Goal: Task Accomplishment & Management: Use online tool/utility

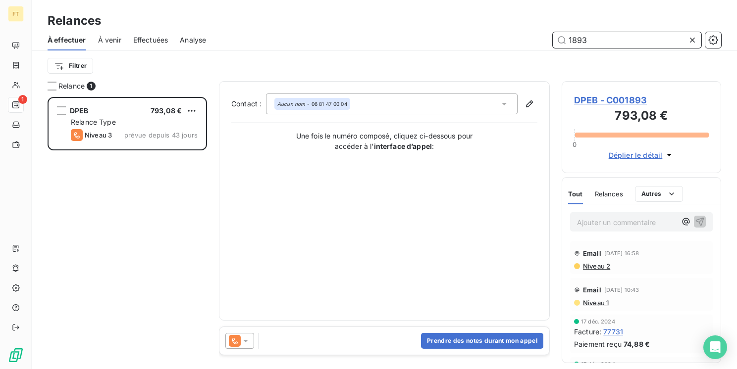
scroll to position [265, 151]
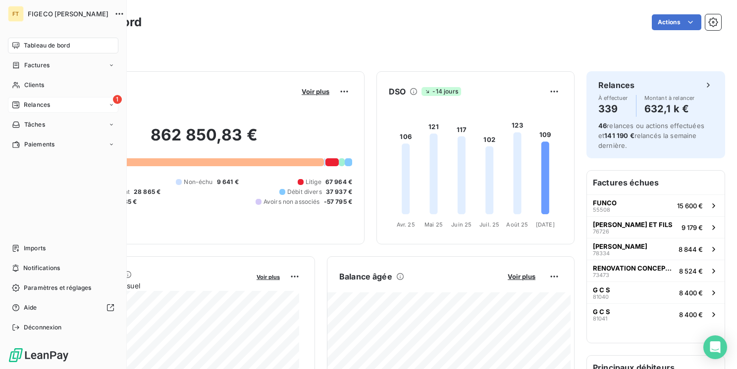
click at [37, 106] on span "Relances" at bounding box center [37, 104] width 26 height 9
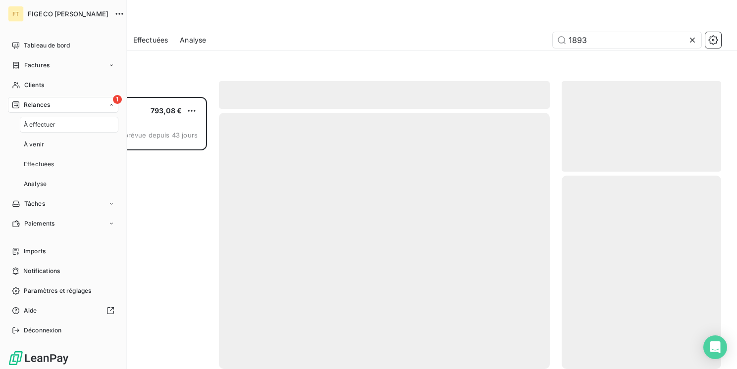
scroll to position [265, 151]
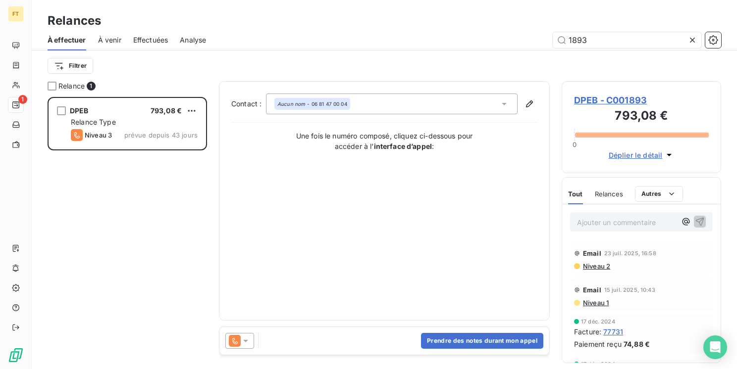
click at [270, 59] on div "Filtrer" at bounding box center [384, 65] width 673 height 19
click at [328, 264] on div "Contact : Aucun nom - 06 81 47 00 04 Une fois le numéro composé, cliquez ci-des…" at bounding box center [384, 201] width 306 height 215
drag, startPoint x: 586, startPoint y: 41, endPoint x: 517, endPoint y: 32, distance: 69.3
click at [517, 32] on div "1893" at bounding box center [469, 40] width 503 height 16
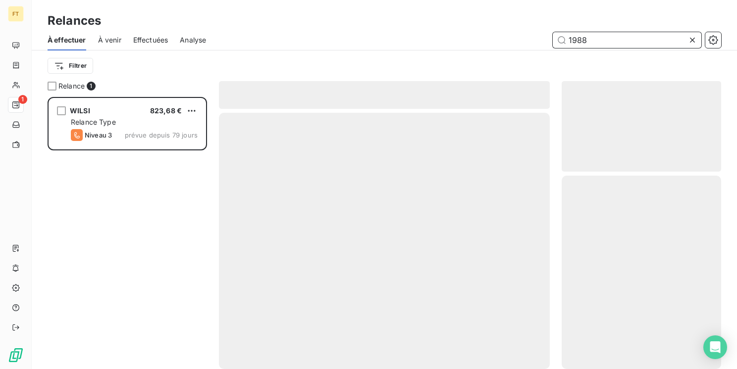
scroll to position [265, 151]
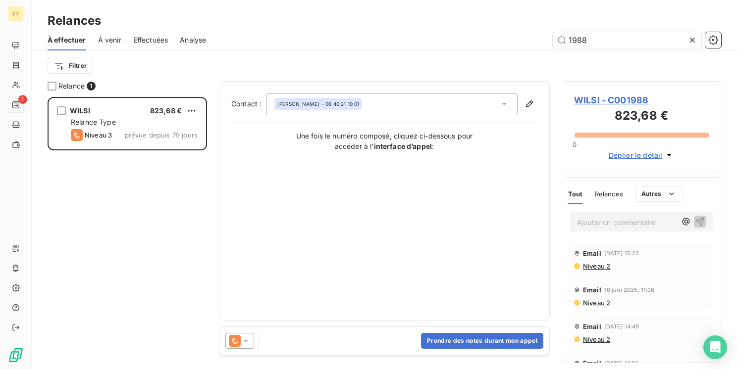
click at [642, 266] on div "Niveau 2" at bounding box center [641, 266] width 135 height 8
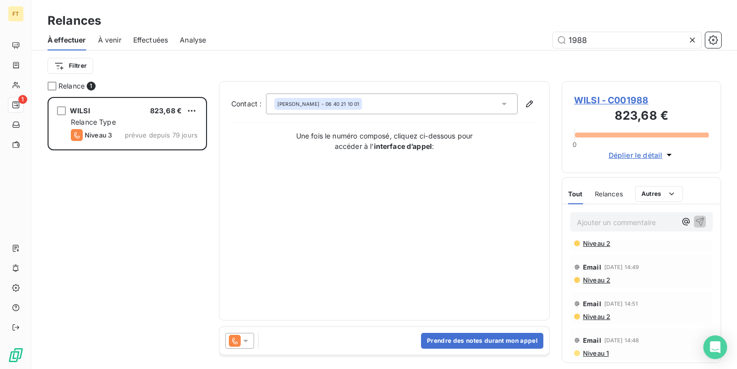
scroll to position [0, 0]
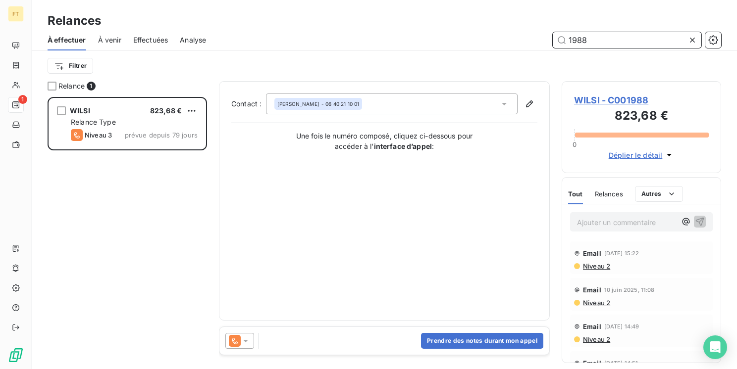
drag, startPoint x: 585, startPoint y: 43, endPoint x: 547, endPoint y: 36, distance: 39.3
click at [547, 36] on div "1988" at bounding box center [469, 40] width 503 height 16
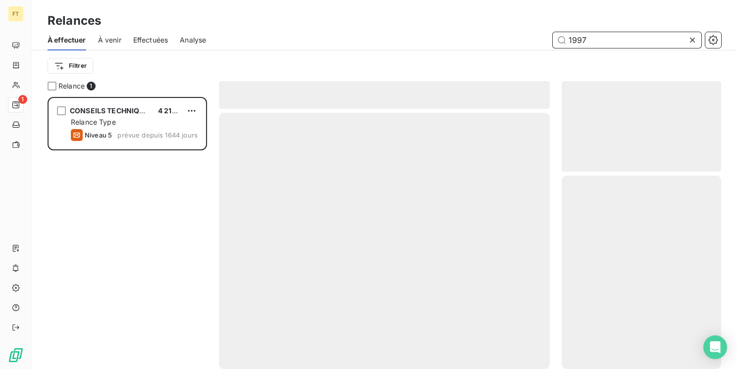
scroll to position [265, 151]
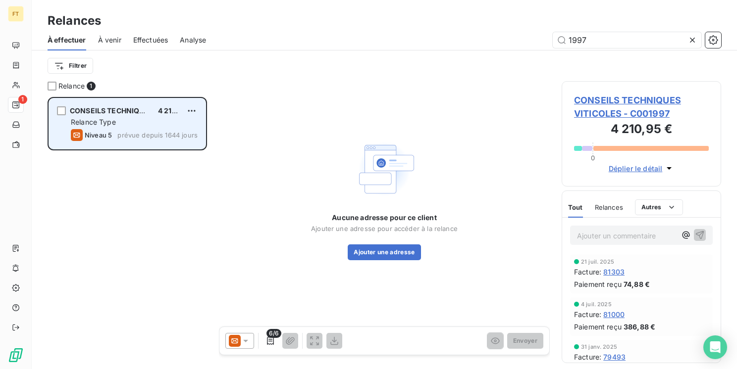
click at [141, 122] on div "Relance Type" at bounding box center [134, 122] width 127 height 10
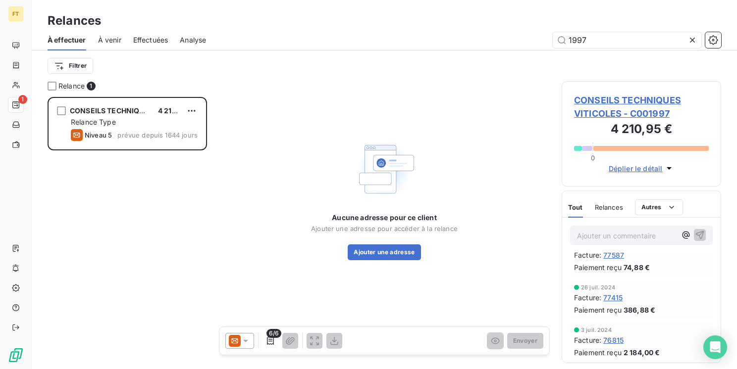
scroll to position [0, 0]
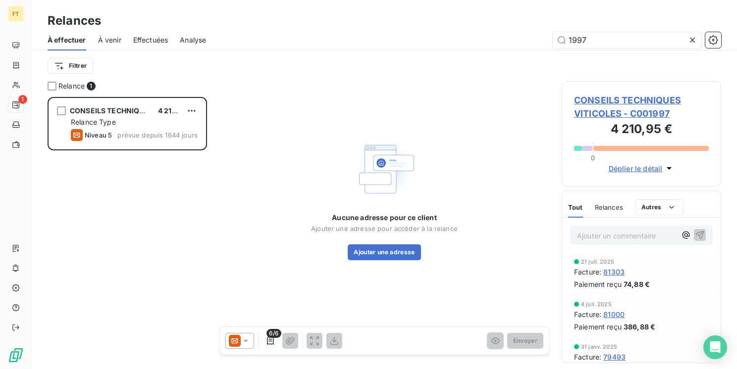
click at [253, 338] on div at bounding box center [239, 341] width 29 height 16
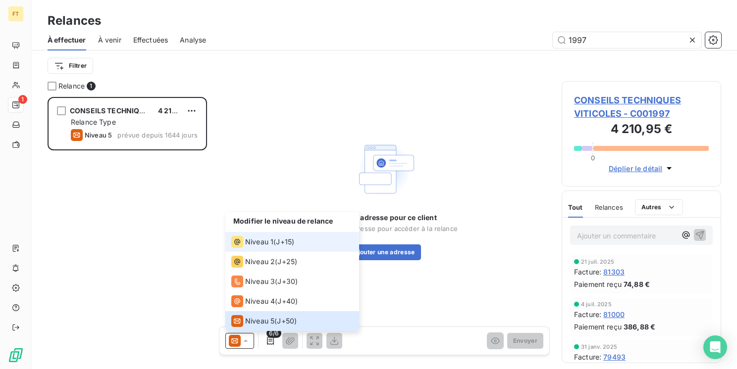
click at [263, 246] on span "Niveau 1" at bounding box center [259, 242] width 28 height 10
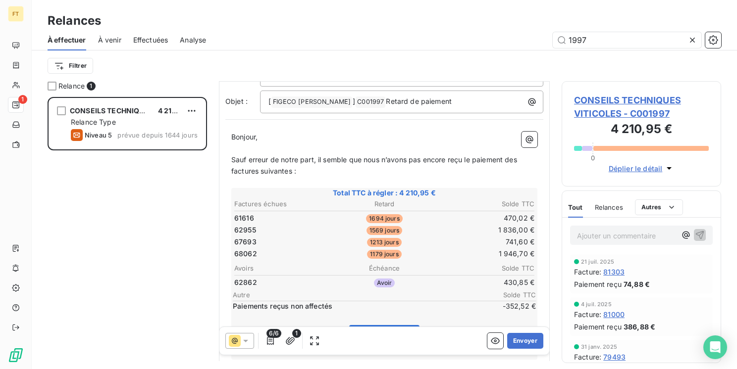
scroll to position [75, 0]
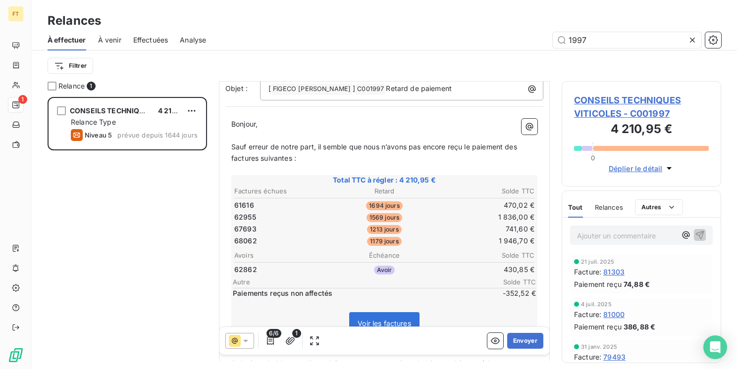
click at [427, 123] on p "Bonjour," at bounding box center [384, 124] width 306 height 11
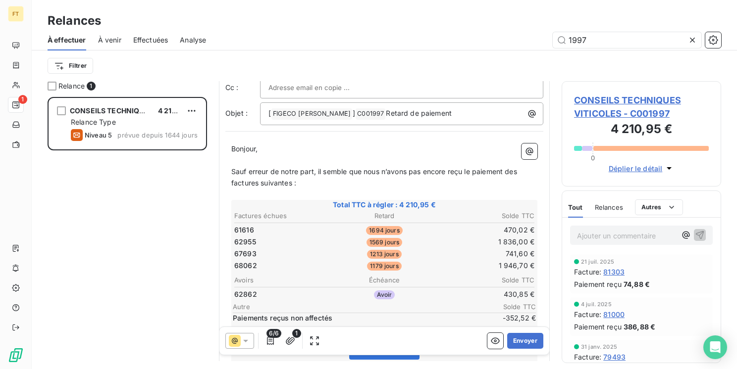
scroll to position [0, 0]
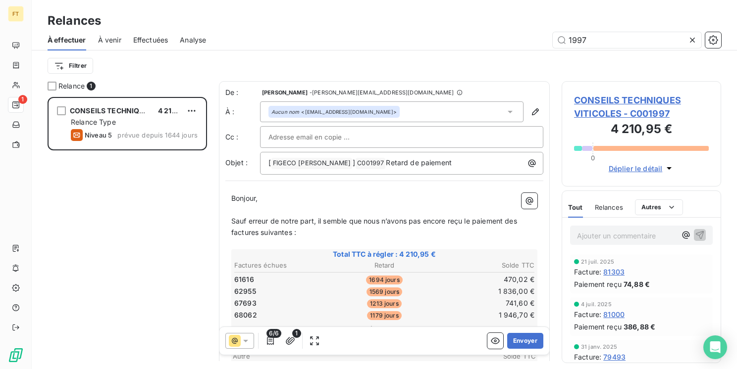
click at [242, 342] on icon at bounding box center [246, 341] width 10 height 10
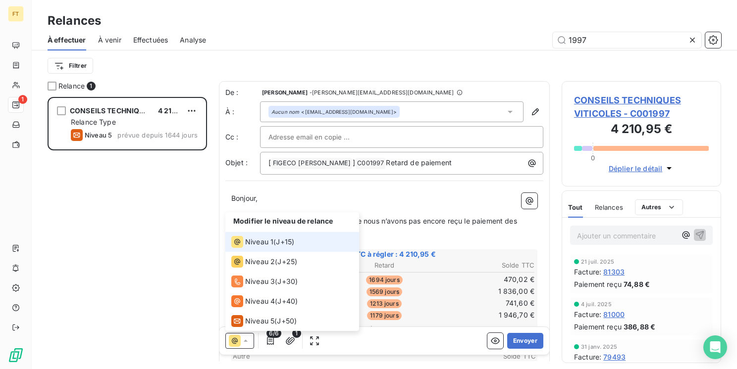
click at [242, 342] on icon at bounding box center [246, 341] width 10 height 10
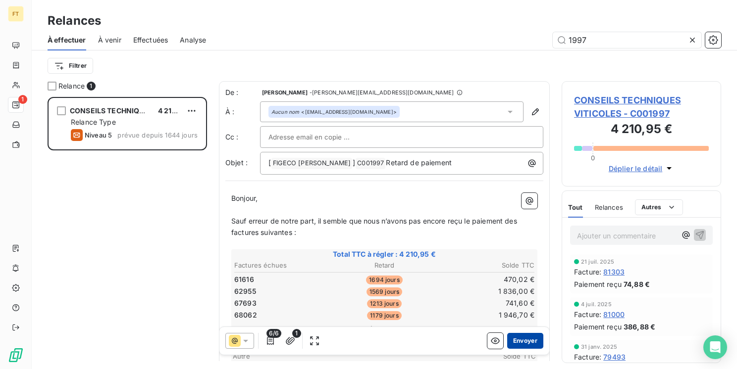
click at [525, 343] on button "Envoyer" at bounding box center [525, 341] width 36 height 16
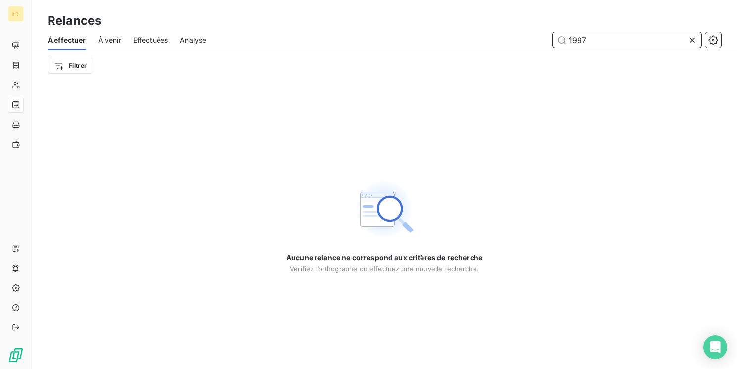
drag, startPoint x: 591, startPoint y: 37, endPoint x: 483, endPoint y: 46, distance: 108.3
click at [511, 34] on div "1997" at bounding box center [469, 40] width 503 height 16
type input "2000"
click at [106, 45] on div "À venir" at bounding box center [109, 40] width 23 height 21
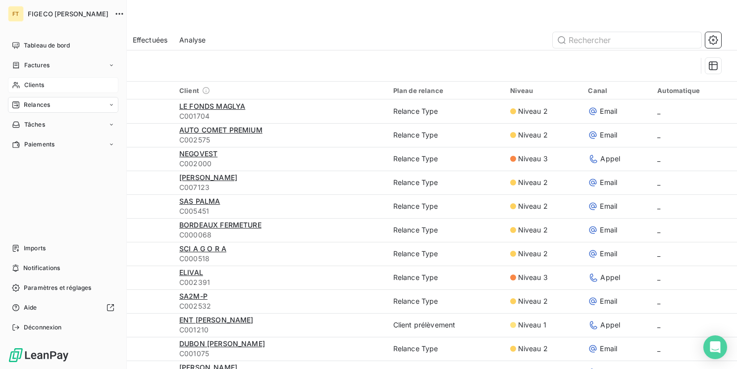
click at [20, 85] on div "Clients" at bounding box center [63, 85] width 110 height 16
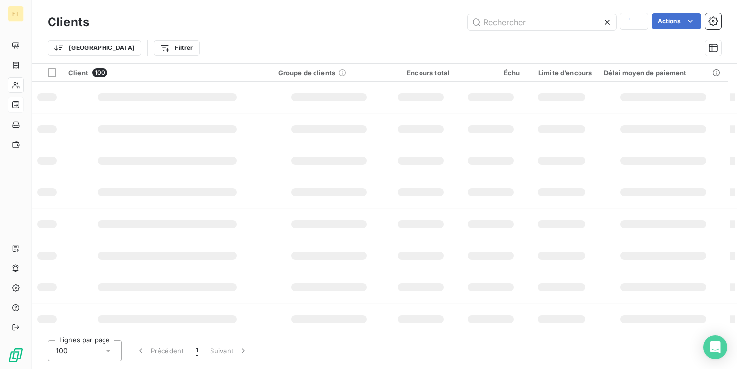
click at [598, 47] on div "Trier Filtrer" at bounding box center [372, 48] width 649 height 19
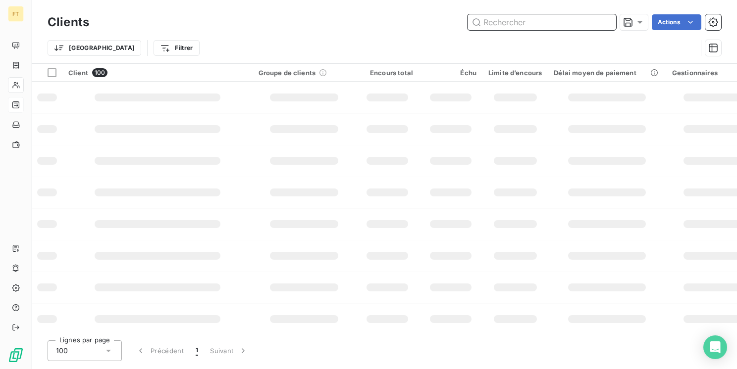
click at [553, 26] on input "text" at bounding box center [541, 22] width 149 height 16
type input "2000"
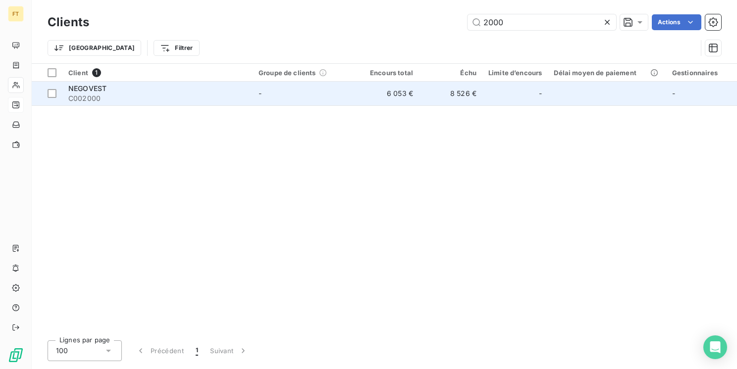
click at [190, 91] on div "NEGOVEST" at bounding box center [157, 89] width 178 height 10
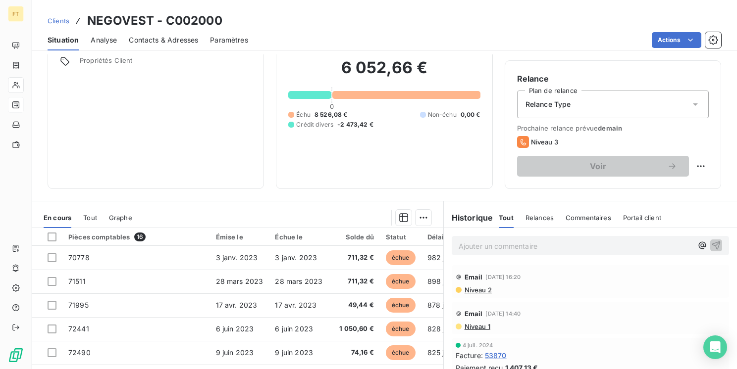
scroll to position [12, 0]
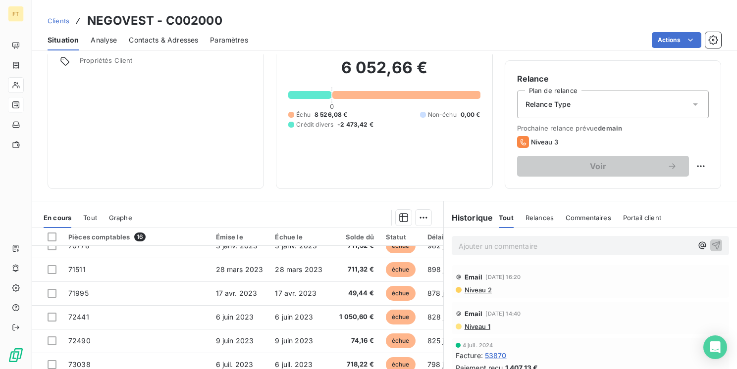
click at [68, 25] on link "Clients" at bounding box center [59, 21] width 22 height 10
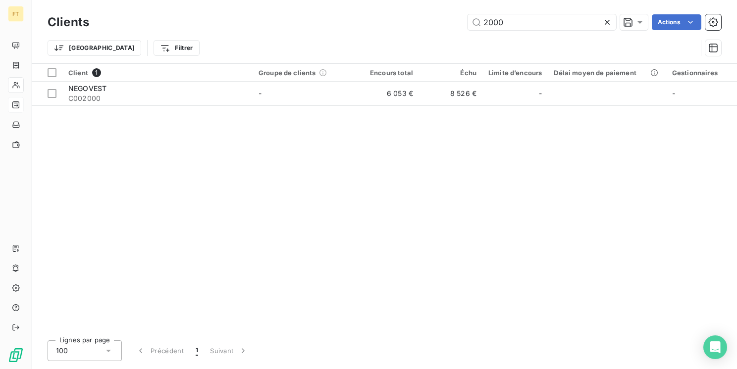
drag, startPoint x: 503, startPoint y: 28, endPoint x: 428, endPoint y: 14, distance: 76.0
click at [448, 18] on div "2000 Actions" at bounding box center [411, 22] width 620 height 16
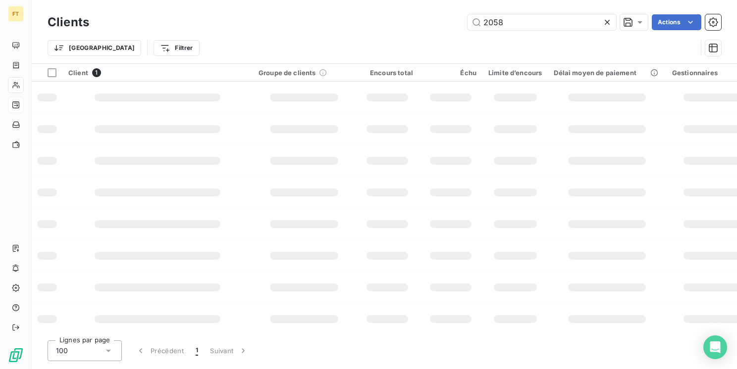
type input "2058"
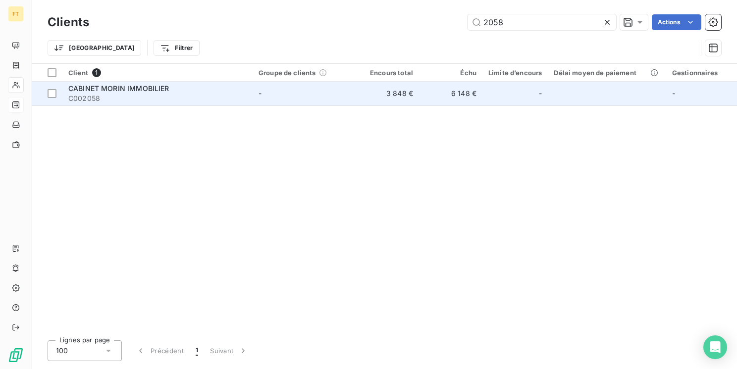
click at [204, 104] on td "CABINET MORIN IMMOBILIER C002058" at bounding box center [157, 94] width 190 height 24
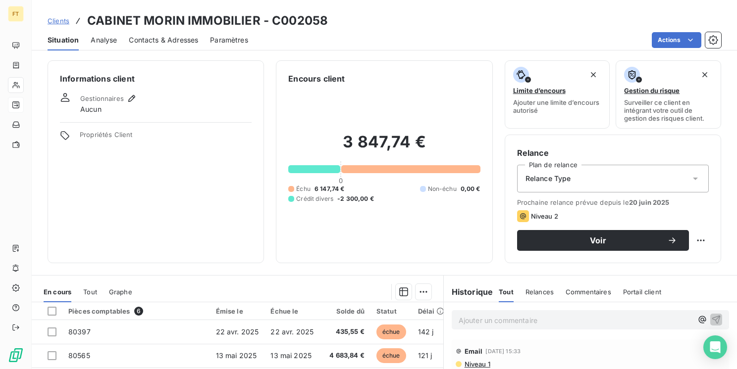
scroll to position [152, 0]
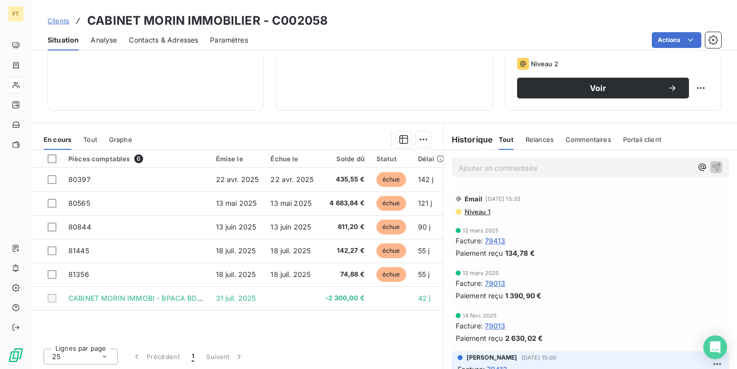
click at [417, 86] on div "3 847,74 € 0 Échu 6 147,74 € Non-échu 0,00 € Crédit divers -2 300,00 €" at bounding box center [384, 15] width 192 height 166
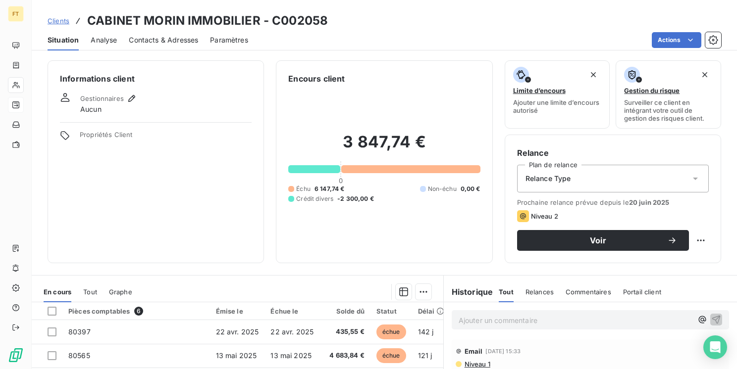
click at [63, 21] on span "Clients" at bounding box center [59, 21] width 22 height 8
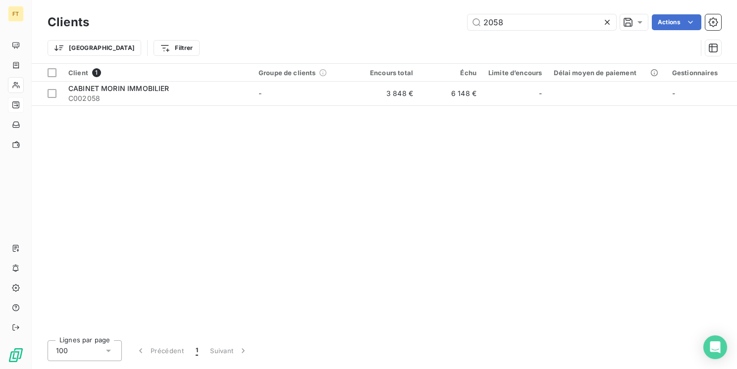
drag, startPoint x: 523, startPoint y: 27, endPoint x: 333, endPoint y: 26, distance: 190.1
click at [392, 28] on div "2058 Actions" at bounding box center [411, 22] width 620 height 16
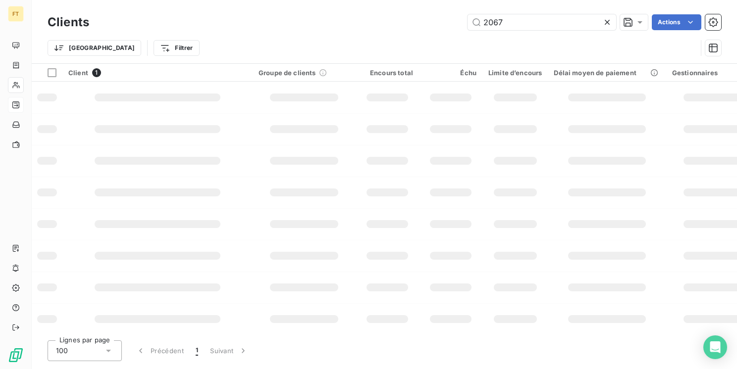
type input "2067"
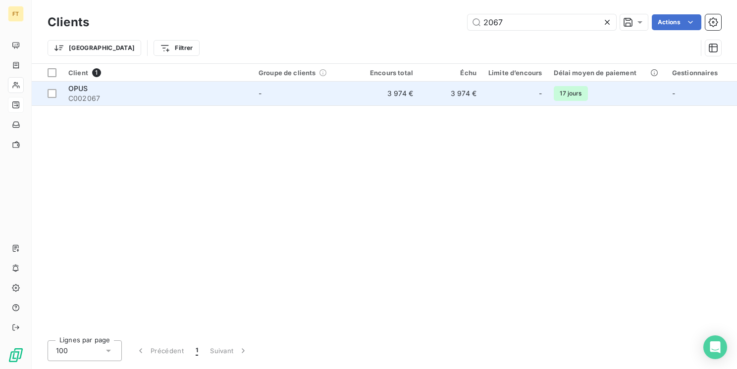
click at [398, 86] on td "3 974 €" at bounding box center [386, 94] width 63 height 24
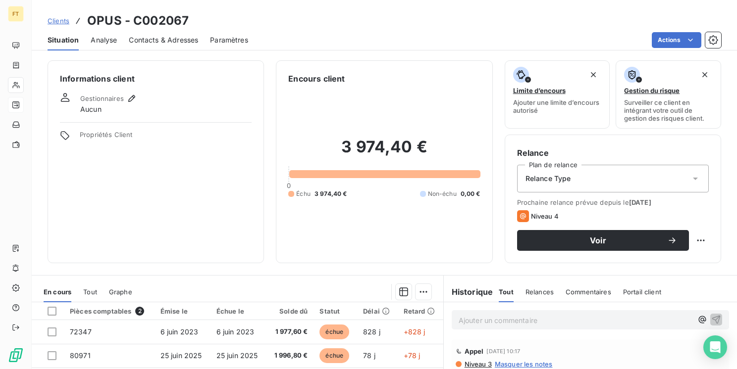
scroll to position [152, 0]
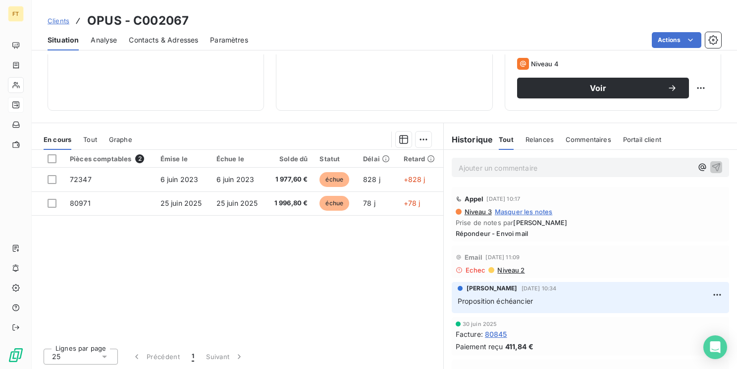
click at [529, 236] on span "Répondeur - Envoi mail" at bounding box center [589, 234] width 269 height 8
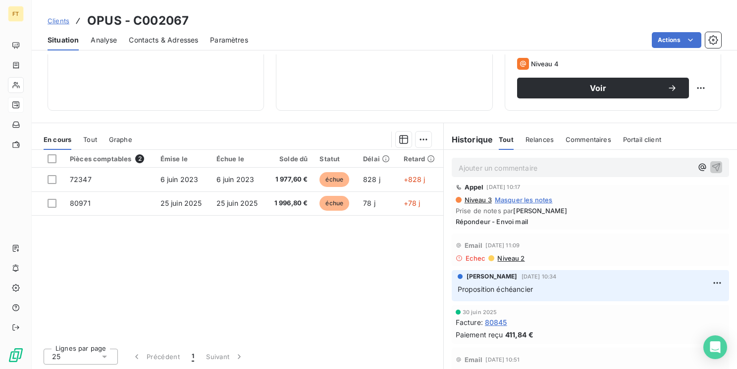
scroll to position [25, 0]
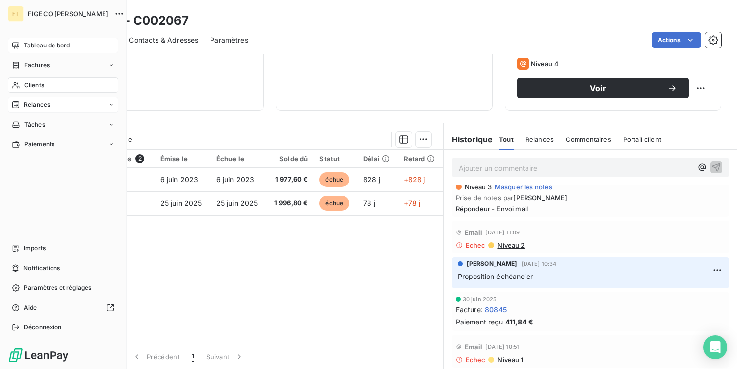
click at [31, 41] on span "Tableau de bord" at bounding box center [47, 45] width 46 height 9
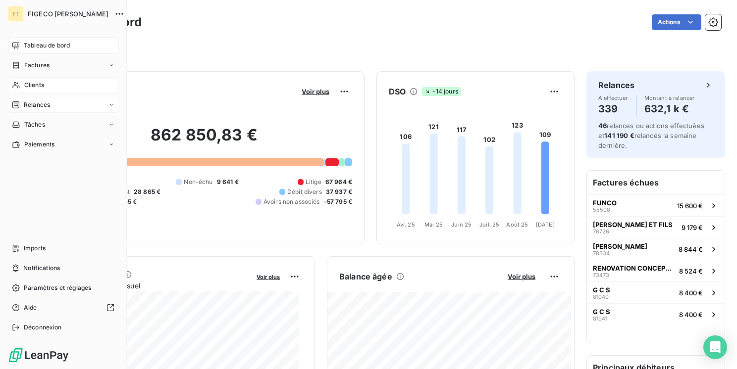
click at [46, 89] on div "Clients" at bounding box center [63, 85] width 110 height 16
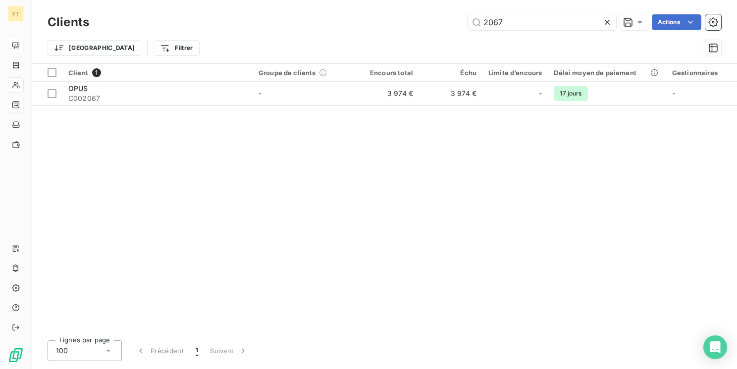
drag, startPoint x: 489, startPoint y: 19, endPoint x: 399, endPoint y: 1, distance: 91.4
click at [414, 5] on div "Clients 2067 Actions Trier Filtrer" at bounding box center [384, 31] width 705 height 63
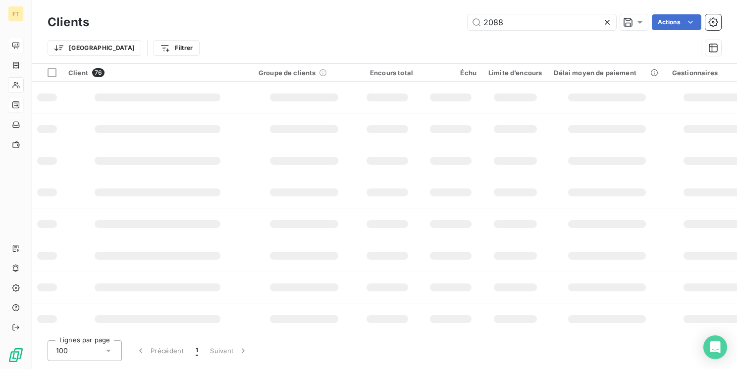
type input "2088"
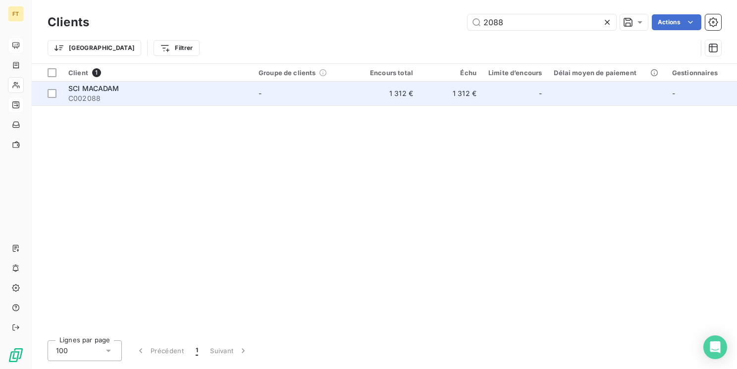
click at [217, 97] on span "C002088" at bounding box center [157, 99] width 178 height 10
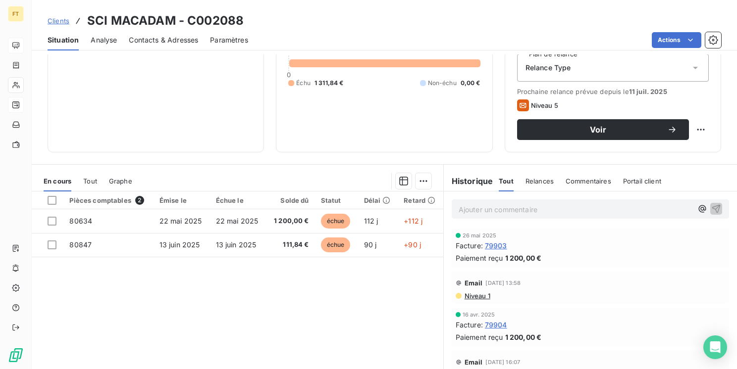
scroll to position [99, 0]
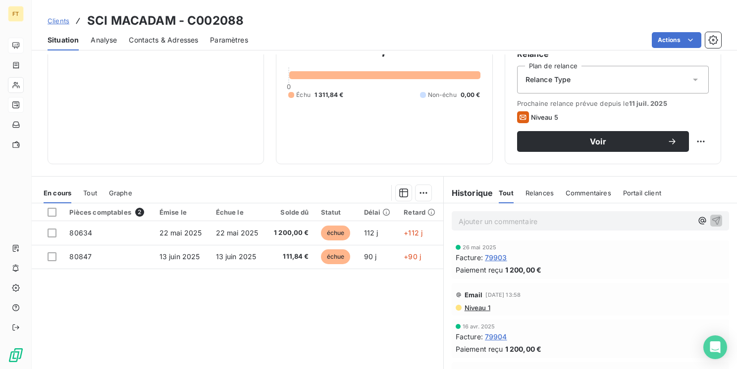
click at [523, 72] on div "Relance Type" at bounding box center [613, 80] width 192 height 28
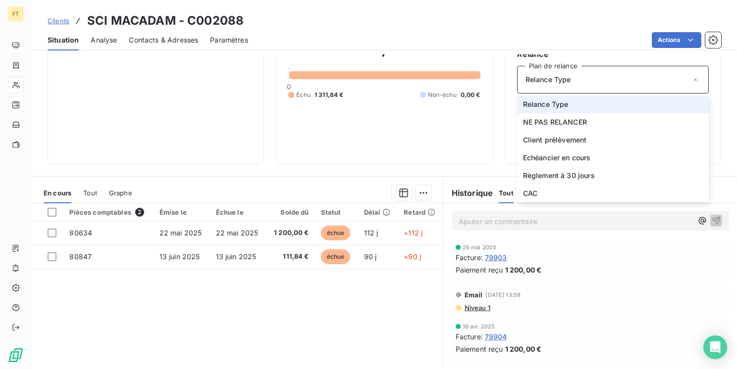
click at [536, 106] on span "Relance Type" at bounding box center [546, 105] width 46 height 10
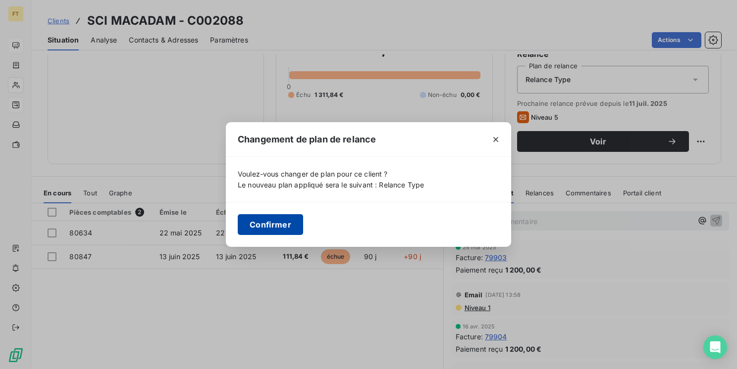
click at [279, 221] on button "Confirmer" at bounding box center [270, 224] width 65 height 21
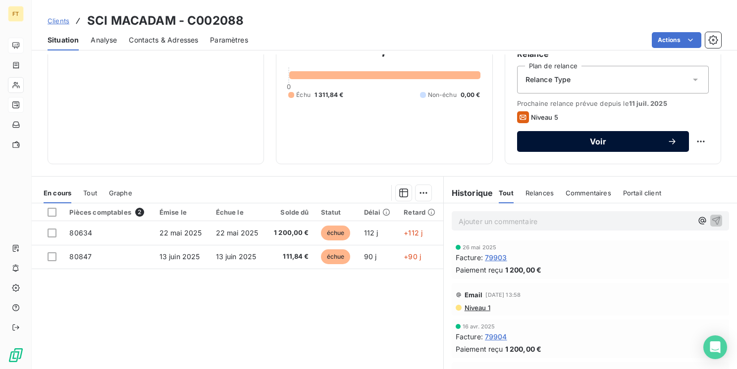
click at [667, 143] on icon "button" at bounding box center [672, 142] width 10 height 10
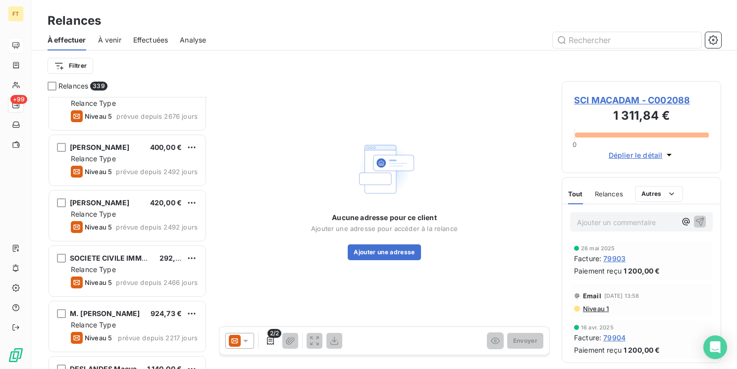
scroll to position [285, 0]
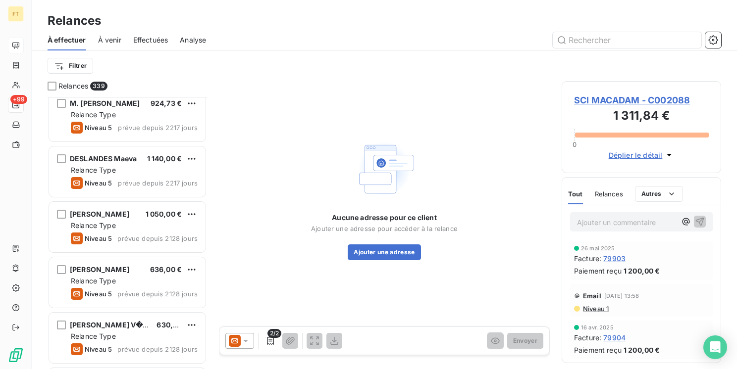
click at [233, 341] on icon at bounding box center [234, 341] width 6 height 5
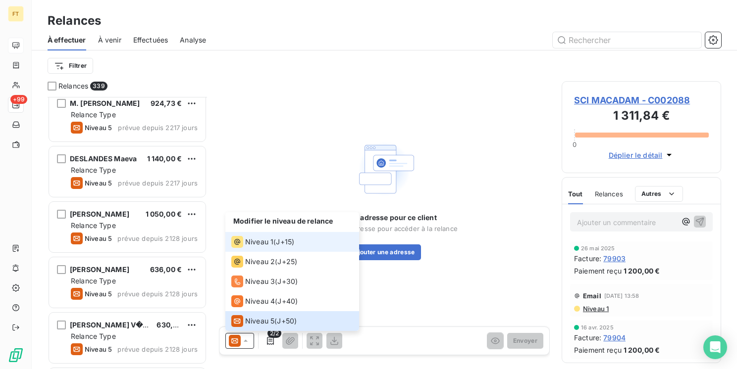
click at [251, 243] on span "Niveau 1" at bounding box center [259, 242] width 28 height 10
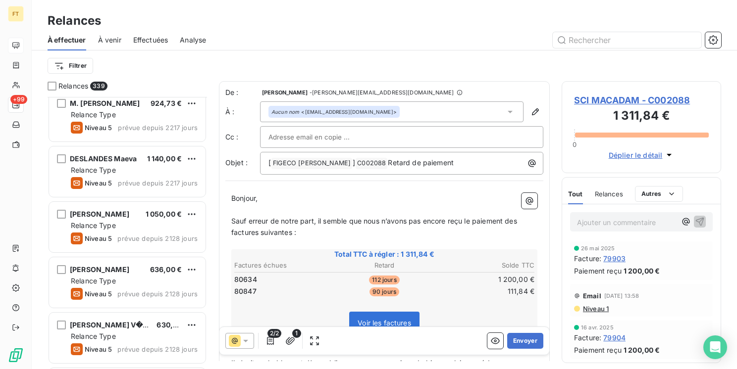
click at [248, 345] on icon at bounding box center [246, 341] width 10 height 10
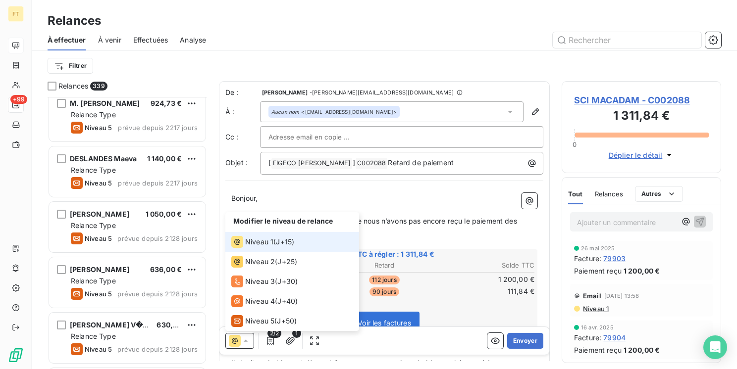
click at [248, 345] on icon at bounding box center [246, 341] width 10 height 10
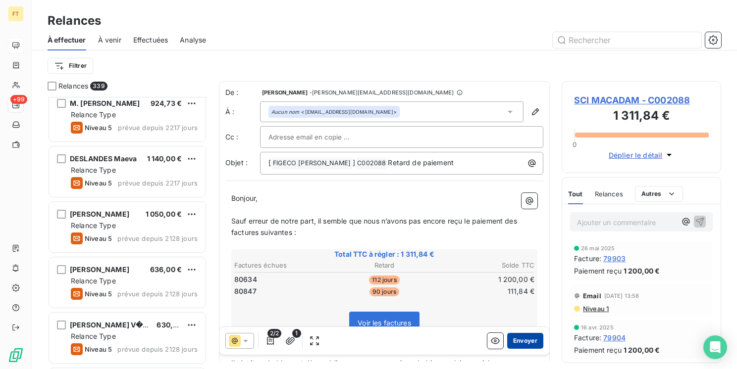
click at [524, 343] on button "Envoyer" at bounding box center [525, 341] width 36 height 16
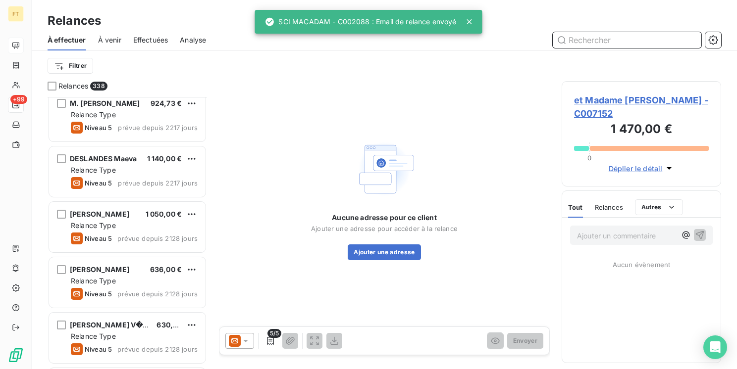
click at [635, 46] on input "text" at bounding box center [626, 40] width 149 height 16
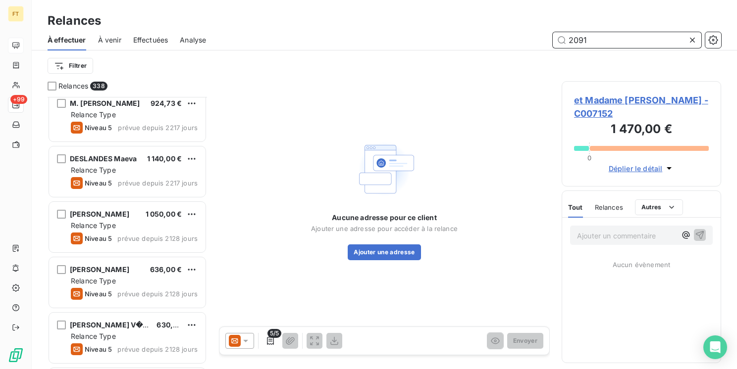
type input "2091"
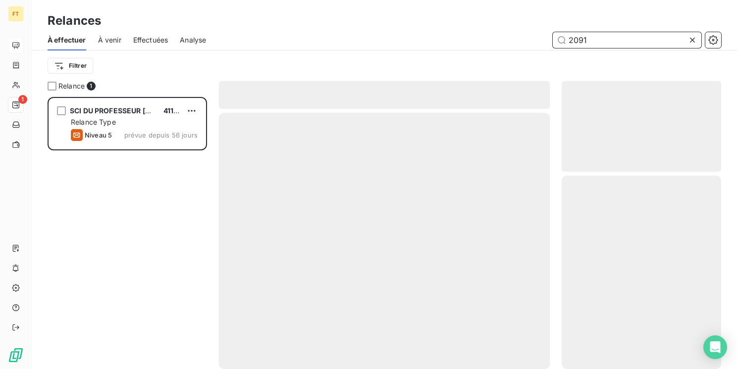
scroll to position [265, 151]
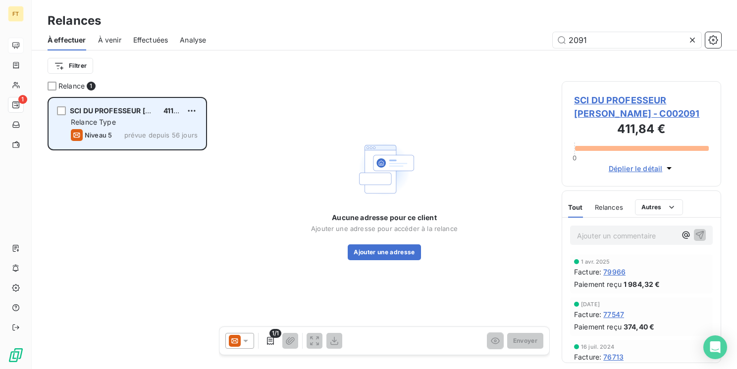
click at [152, 137] on span "prévue depuis 56 jours" at bounding box center [160, 135] width 73 height 8
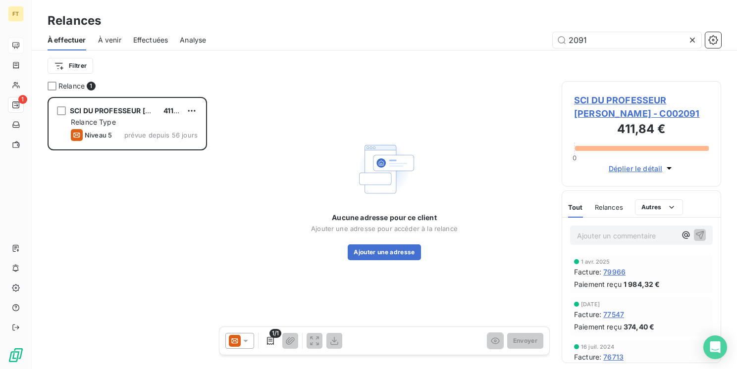
click at [249, 349] on div at bounding box center [239, 341] width 29 height 16
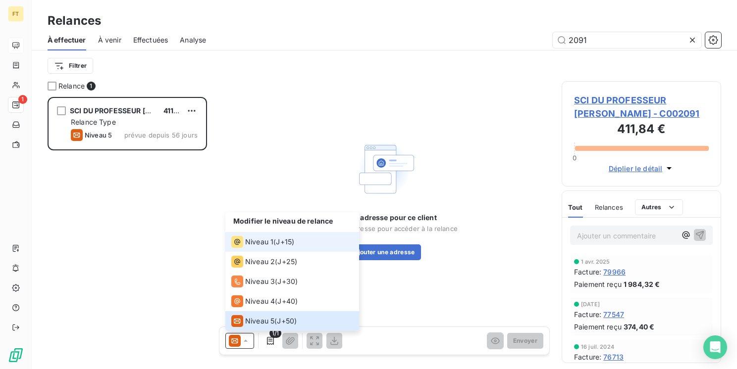
click at [279, 247] on span "J+15 )" at bounding box center [285, 242] width 18 height 10
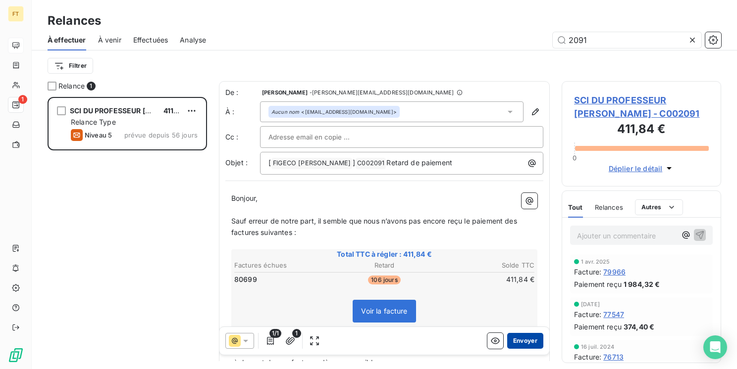
click at [518, 341] on button "Envoyer" at bounding box center [525, 341] width 36 height 16
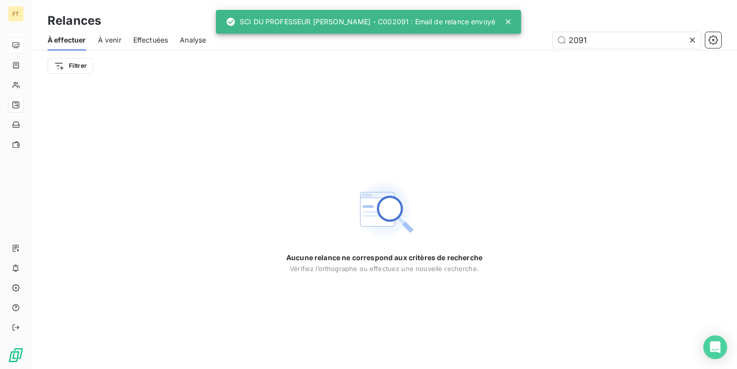
click at [156, 45] on div "Effectuées" at bounding box center [150, 40] width 35 height 21
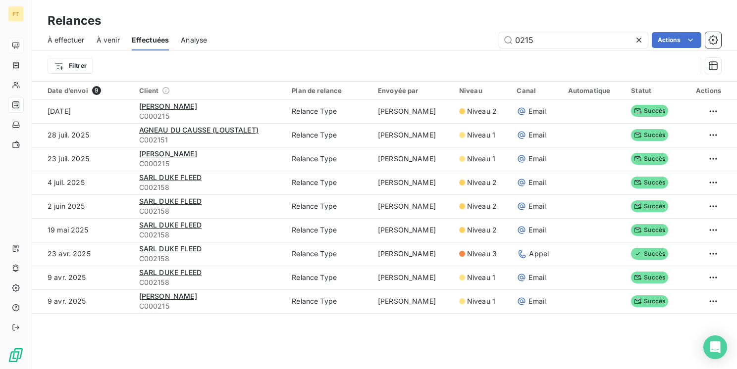
click at [634, 40] on icon at bounding box center [639, 40] width 10 height 10
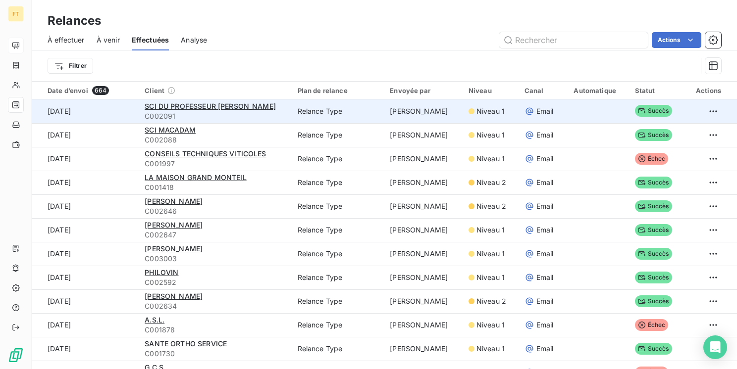
click at [109, 111] on td "[DATE]" at bounding box center [85, 112] width 107 height 24
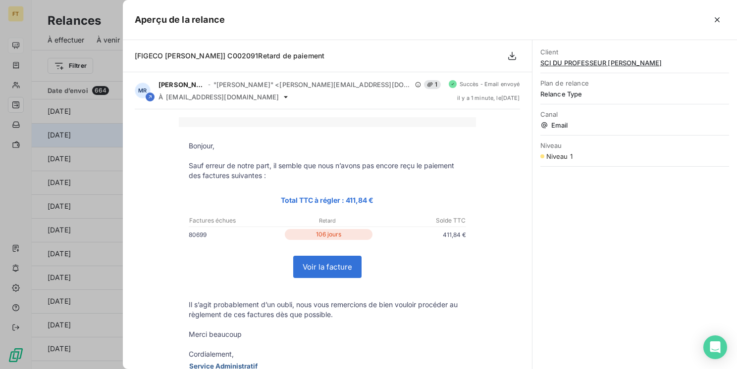
click at [719, 20] on icon "button" at bounding box center [717, 20] width 10 height 10
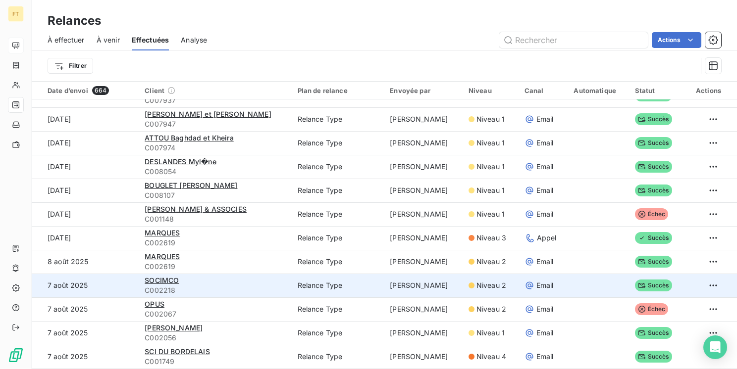
scroll to position [1312, 0]
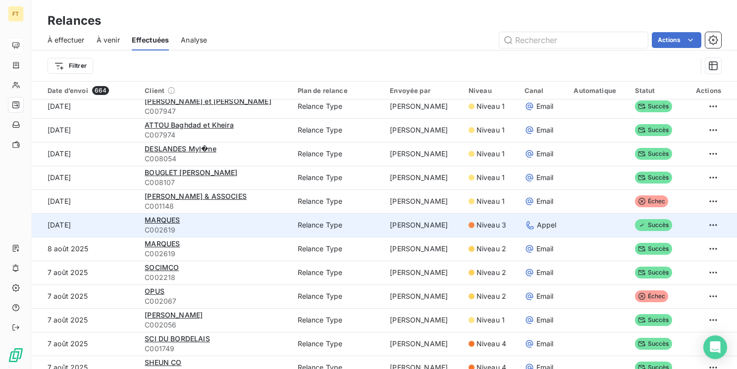
click at [244, 221] on div "MARQUES" at bounding box center [215, 220] width 141 height 10
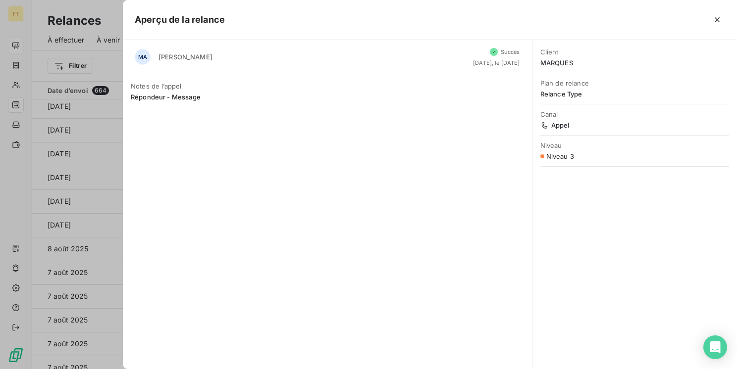
click at [77, 25] on div at bounding box center [368, 184] width 737 height 369
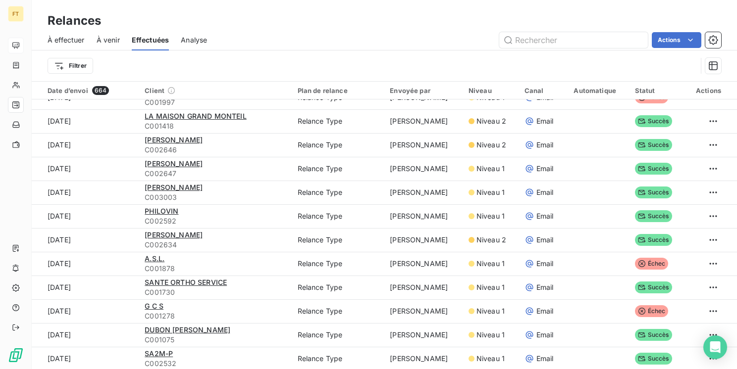
scroll to position [0, 0]
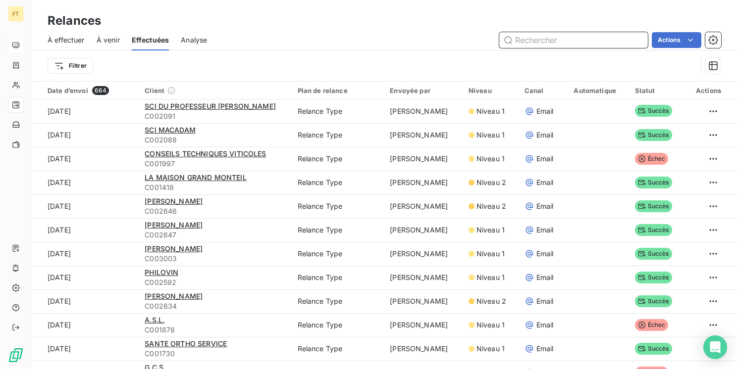
click at [526, 45] on input "text" at bounding box center [573, 40] width 149 height 16
click at [526, 45] on input "2121" at bounding box center [573, 40] width 149 height 16
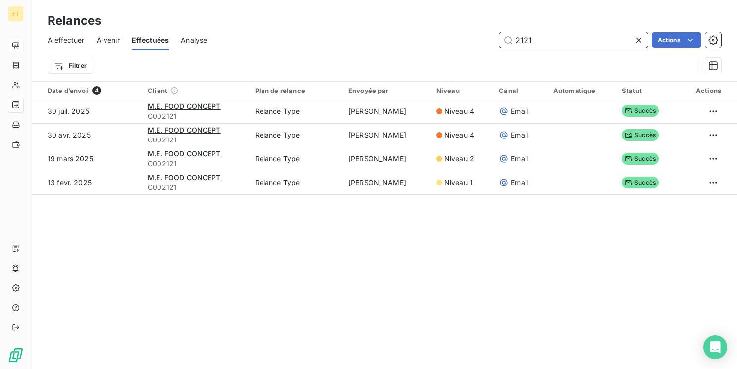
drag, startPoint x: 526, startPoint y: 39, endPoint x: 388, endPoint y: 24, distance: 138.4
click at [433, 37] on div "2121 Actions" at bounding box center [470, 40] width 502 height 16
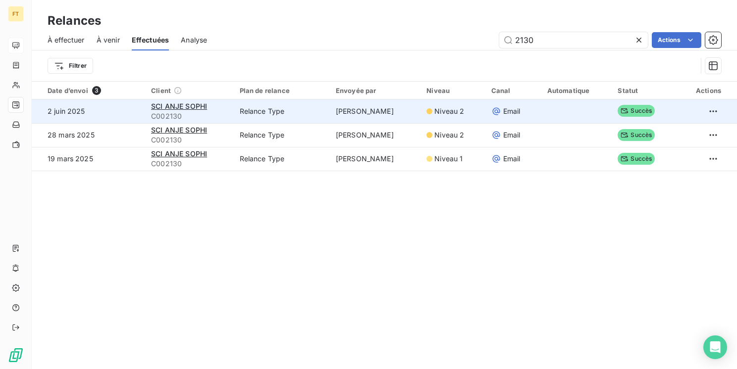
click at [233, 109] on td "SCI ANJE SOPHI C002130" at bounding box center [189, 112] width 88 height 24
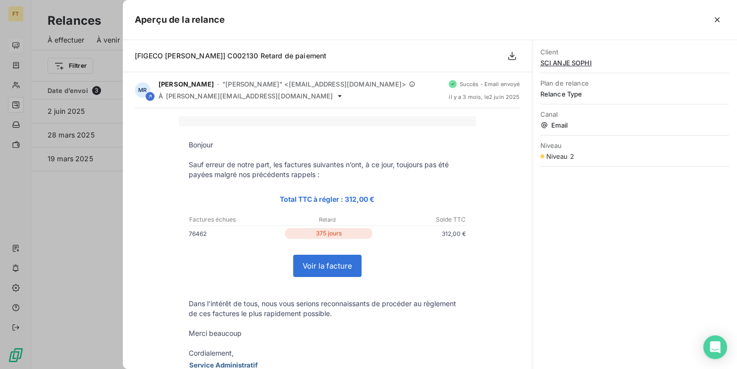
click at [89, 179] on div at bounding box center [368, 184] width 737 height 369
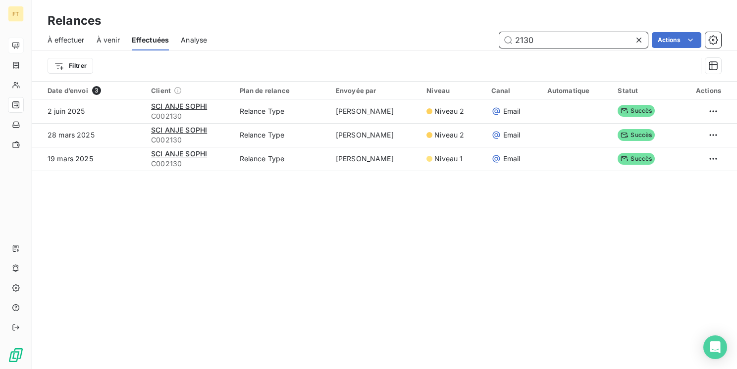
drag, startPoint x: 522, startPoint y: 45, endPoint x: 447, endPoint y: 43, distance: 75.8
click at [480, 44] on div "2130 Actions" at bounding box center [470, 40] width 502 height 16
type input "2145"
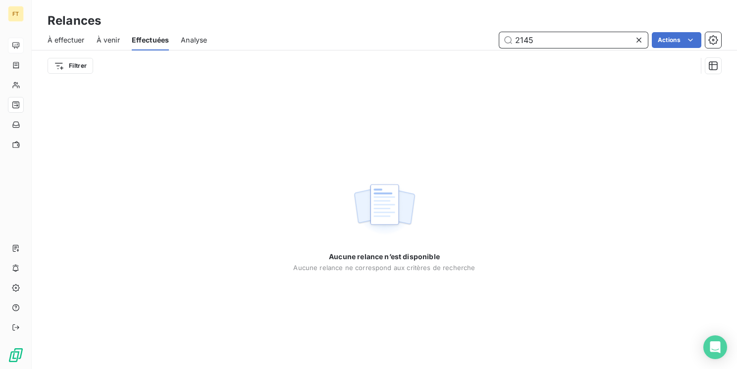
click at [543, 39] on input "2145" at bounding box center [573, 40] width 149 height 16
click at [84, 45] on div "À effectuer" at bounding box center [66, 40] width 37 height 21
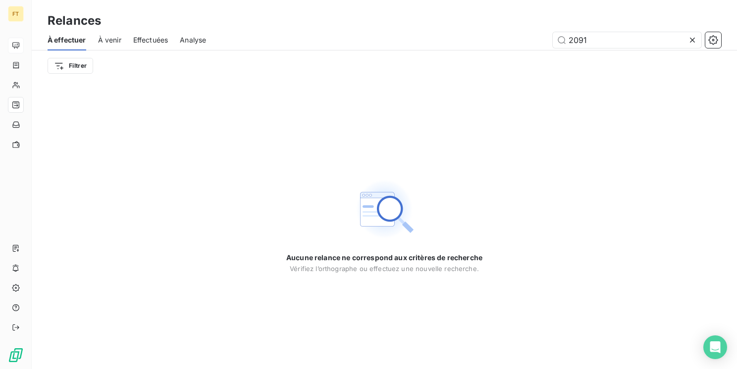
drag, startPoint x: 588, startPoint y: 43, endPoint x: 505, endPoint y: 39, distance: 82.8
click at [515, 41] on div "2091" at bounding box center [469, 40] width 503 height 16
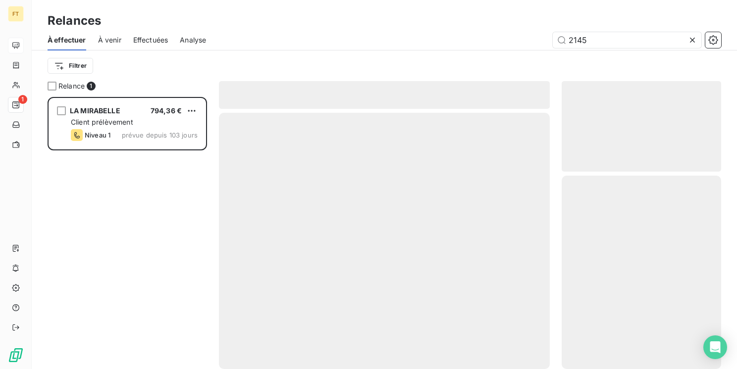
scroll to position [265, 151]
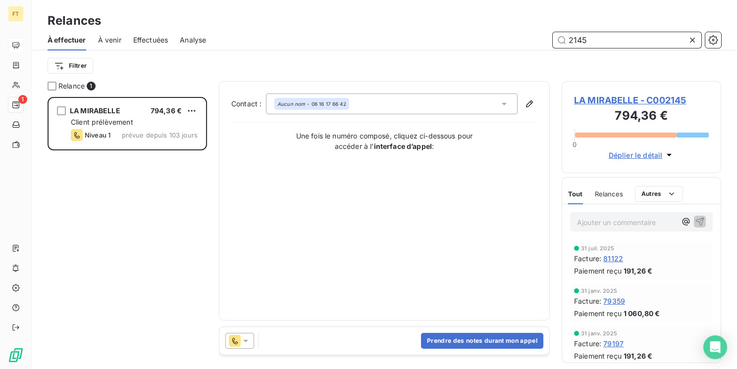
drag, startPoint x: 590, startPoint y: 48, endPoint x: 551, endPoint y: 35, distance: 41.2
click at [551, 35] on div "2145" at bounding box center [469, 40] width 503 height 16
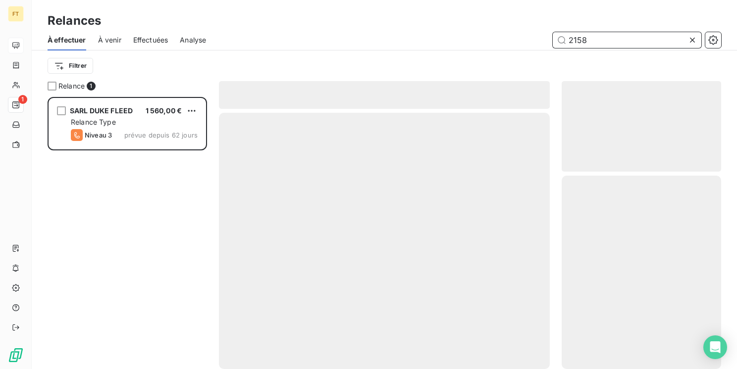
scroll to position [265, 151]
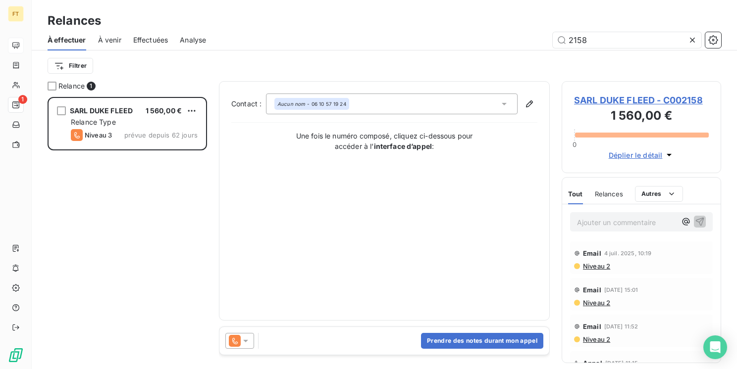
drag, startPoint x: 582, startPoint y: 44, endPoint x: 531, endPoint y: 35, distance: 52.2
click at [529, 35] on div "À effectuer À venir Effectuées Analyse 2158" at bounding box center [384, 40] width 705 height 21
drag, startPoint x: 585, startPoint y: 41, endPoint x: 522, endPoint y: 32, distance: 63.1
click at [537, 33] on div "2158" at bounding box center [469, 40] width 503 height 16
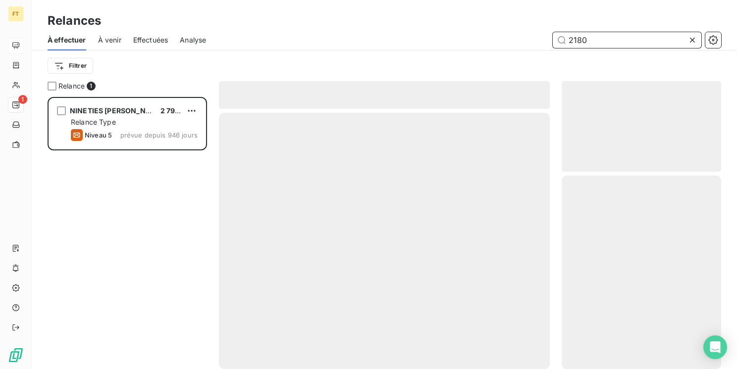
scroll to position [265, 151]
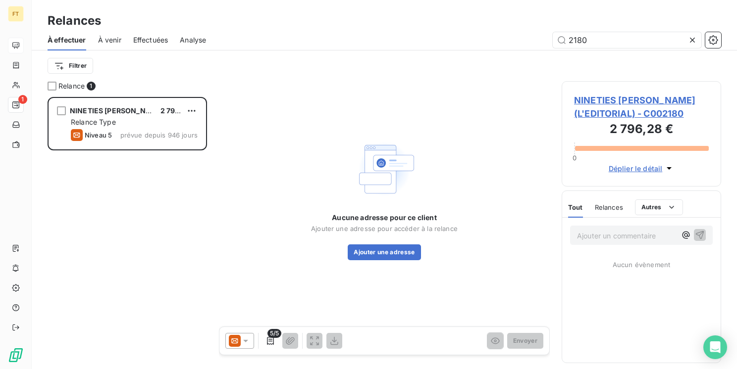
click at [245, 336] on div at bounding box center [239, 341] width 29 height 16
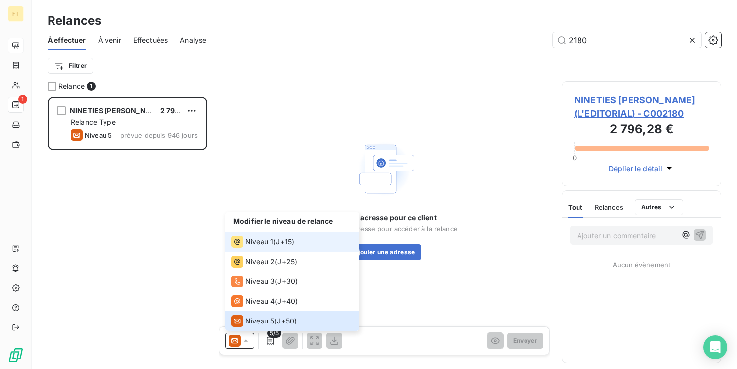
click at [260, 239] on span "Niveau 1" at bounding box center [259, 242] width 28 height 10
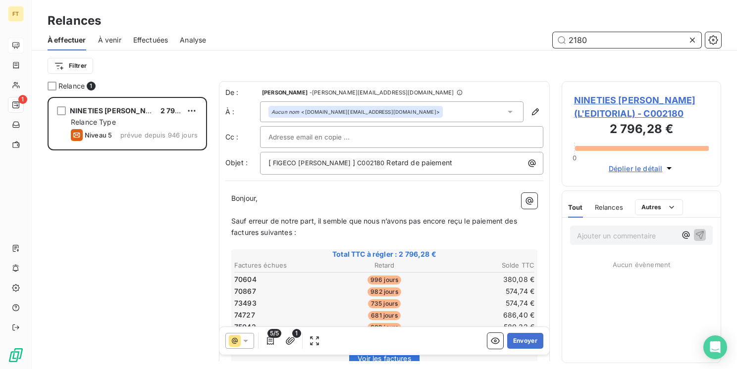
drag, startPoint x: 592, startPoint y: 41, endPoint x: 513, endPoint y: 31, distance: 78.8
click at [553, 33] on input "2180" at bounding box center [626, 40] width 149 height 16
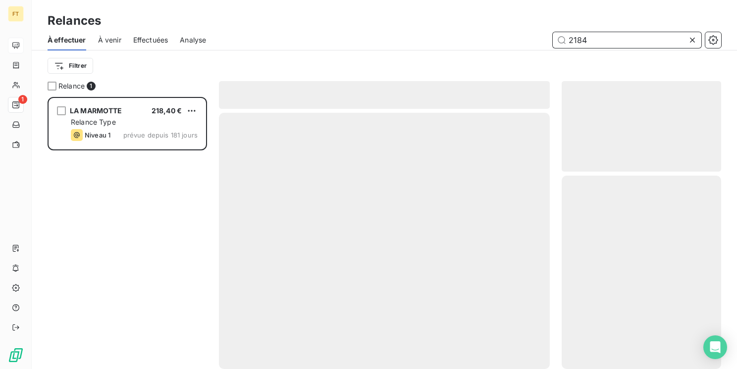
scroll to position [265, 151]
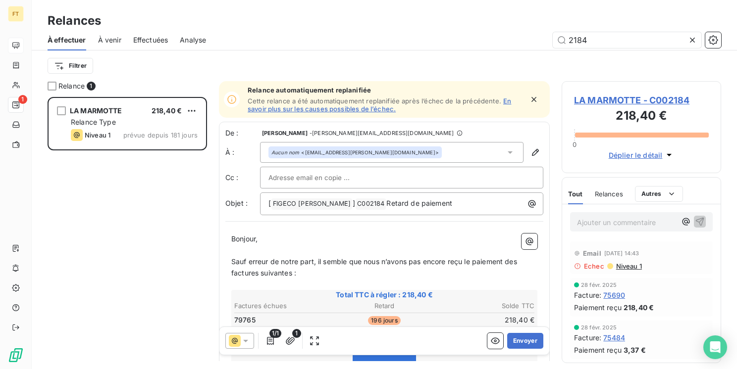
click at [355, 260] on span "Sauf erreur de notre part, il semble que nous n’avons pas encore reçu le paieme…" at bounding box center [375, 267] width 288 height 20
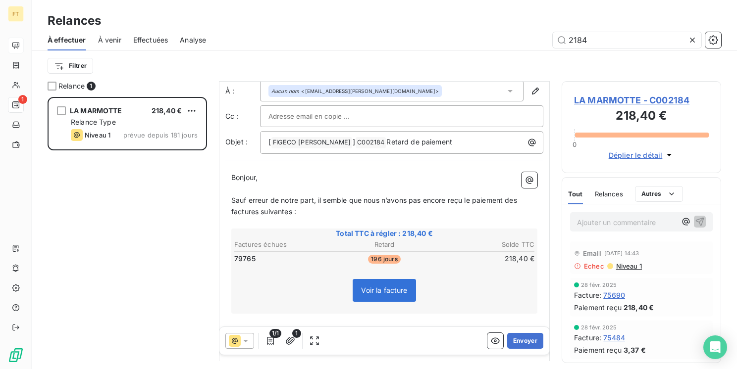
scroll to position [62, 0]
drag, startPoint x: 594, startPoint y: 43, endPoint x: 551, endPoint y: 39, distance: 42.8
click at [563, 39] on input "2184" at bounding box center [626, 40] width 149 height 16
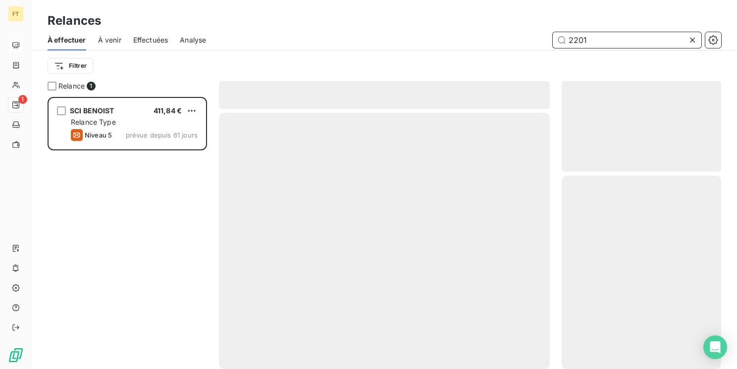
scroll to position [265, 151]
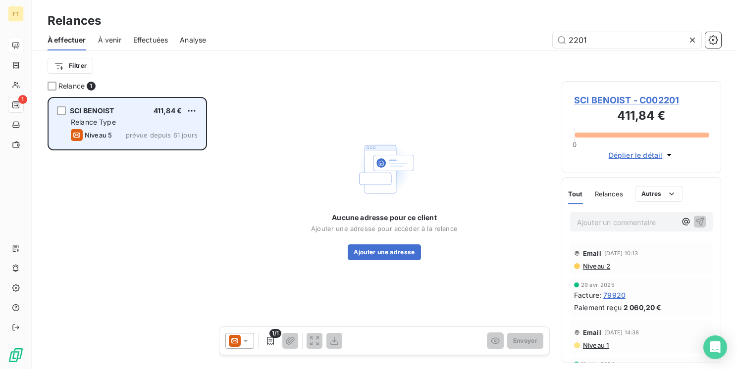
click at [162, 126] on div "Relance Type" at bounding box center [134, 122] width 127 height 10
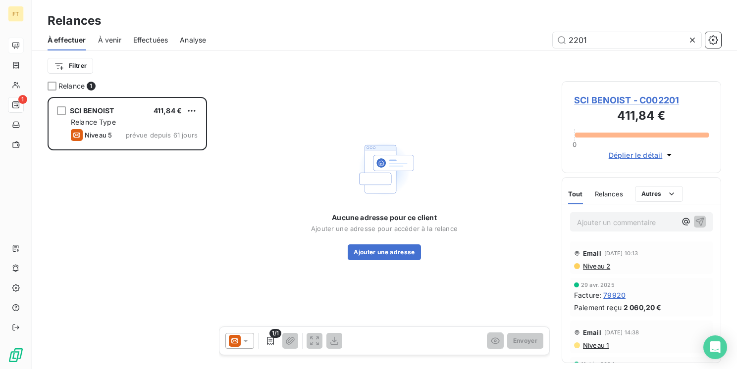
click at [253, 342] on div at bounding box center [239, 341] width 29 height 16
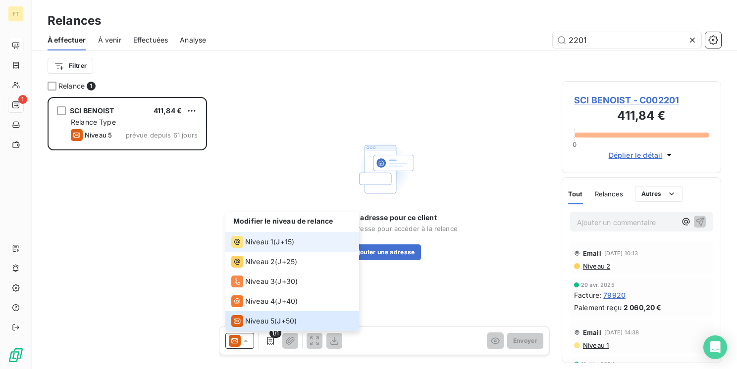
click at [257, 248] on div "Niveau 1" at bounding box center [252, 242] width 42 height 12
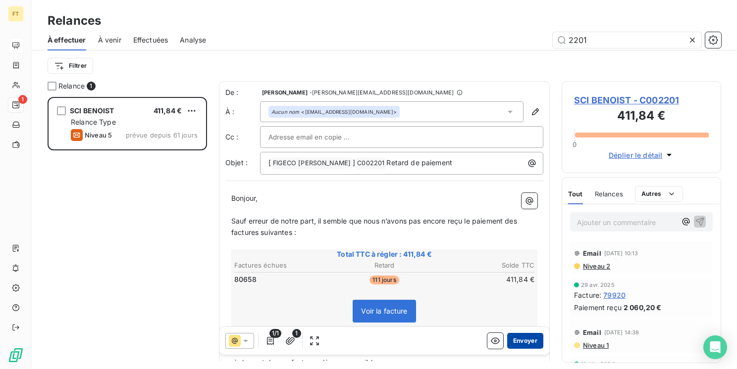
click at [515, 340] on button "Envoyer" at bounding box center [525, 341] width 36 height 16
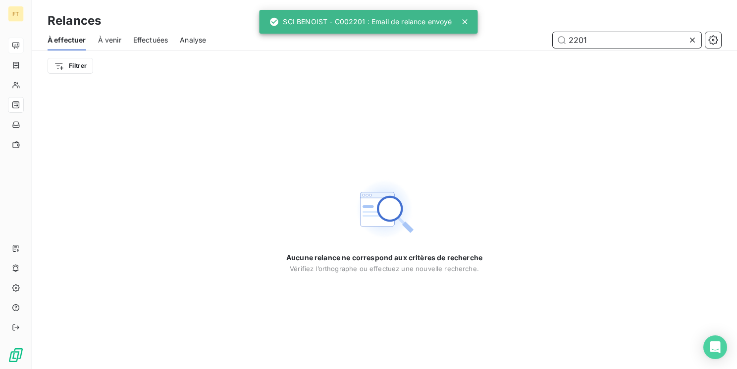
drag, startPoint x: 587, startPoint y: 45, endPoint x: 548, endPoint y: 32, distance: 40.5
click at [548, 32] on div "2201" at bounding box center [469, 40] width 503 height 16
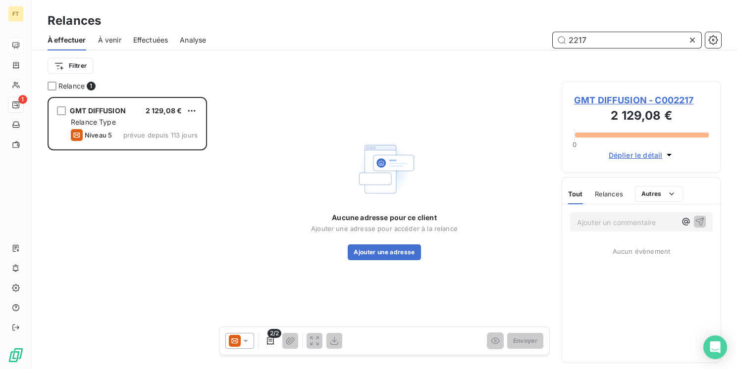
scroll to position [265, 151]
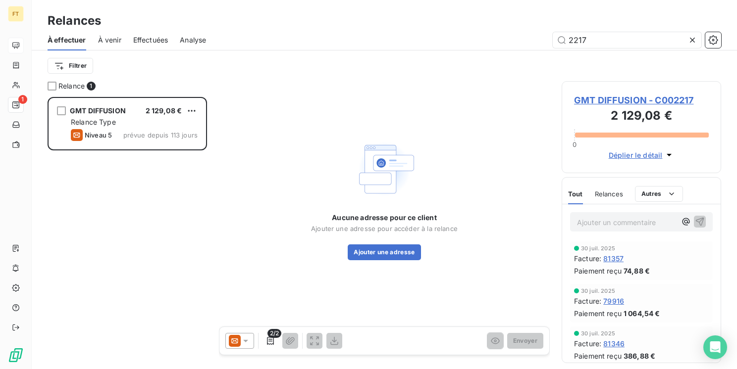
click at [249, 344] on div "2/2" at bounding box center [283, 341] width 117 height 16
click at [231, 348] on div at bounding box center [239, 341] width 29 height 16
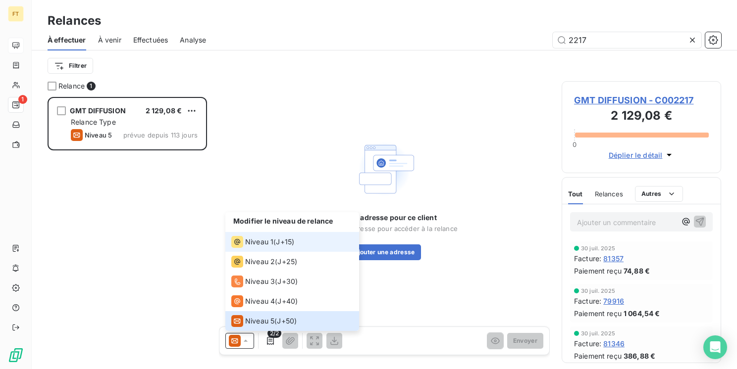
click at [266, 247] on div "Niveau 1" at bounding box center [252, 242] width 42 height 12
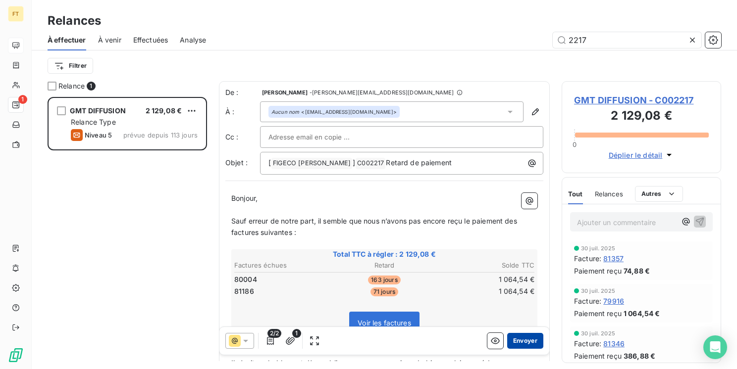
click at [529, 340] on button "Envoyer" at bounding box center [525, 341] width 36 height 16
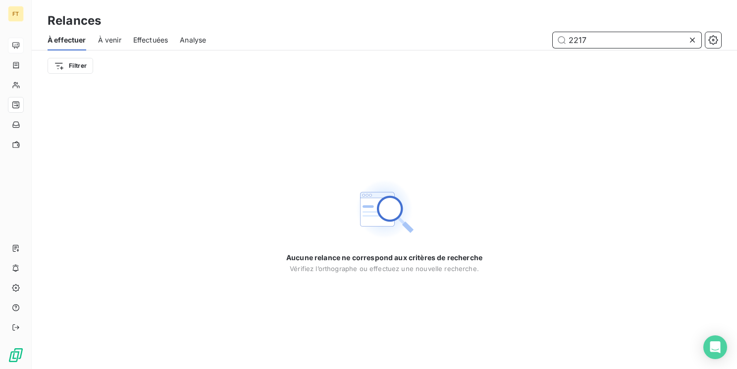
drag, startPoint x: 592, startPoint y: 40, endPoint x: 530, endPoint y: 29, distance: 62.7
click at [530, 30] on div "À effectuer À venir Effectuées Analyse 2217" at bounding box center [384, 40] width 705 height 21
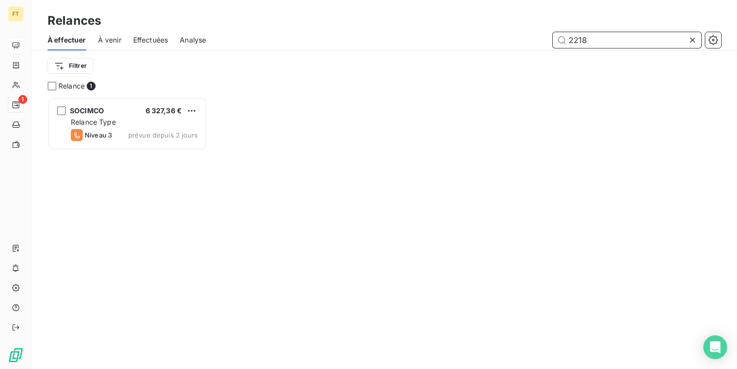
scroll to position [8, 8]
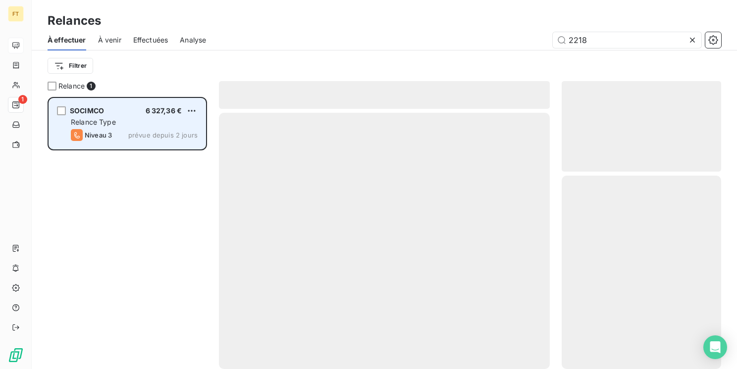
click at [116, 109] on div "SOCIMCO 6 327,36 €" at bounding box center [134, 110] width 127 height 9
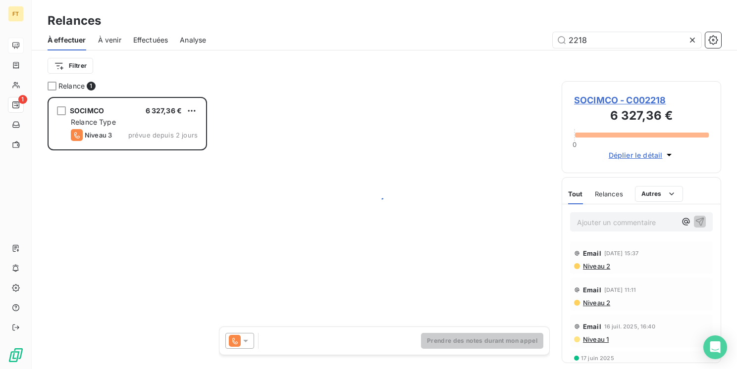
click at [238, 342] on icon at bounding box center [235, 341] width 12 height 12
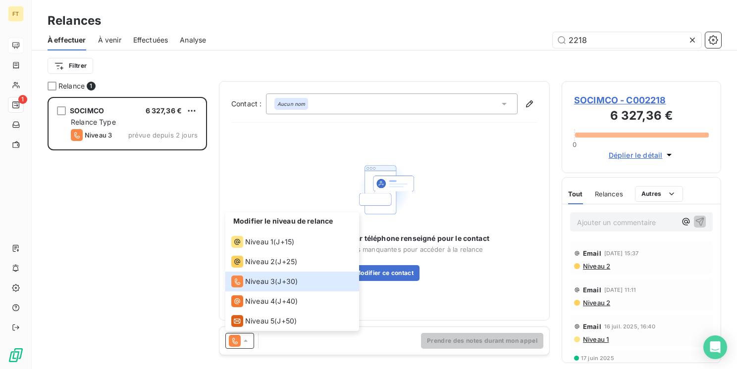
click at [448, 190] on div "Aucun N° de relance par téléphone renseigné pour le contact Ajouter les informa…" at bounding box center [384, 219] width 210 height 123
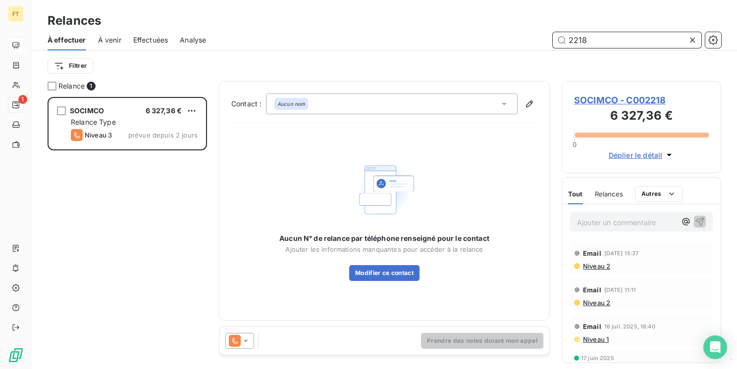
drag, startPoint x: 584, startPoint y: 42, endPoint x: 523, endPoint y: 33, distance: 61.6
click at [541, 31] on div "À effectuer À venir Effectuées Analyse 2218" at bounding box center [384, 40] width 705 height 21
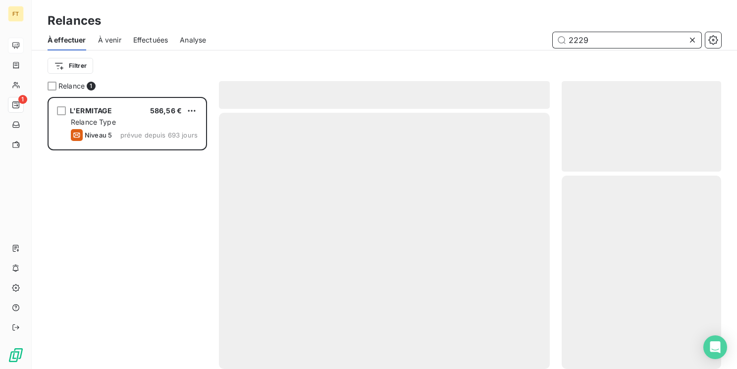
scroll to position [265, 151]
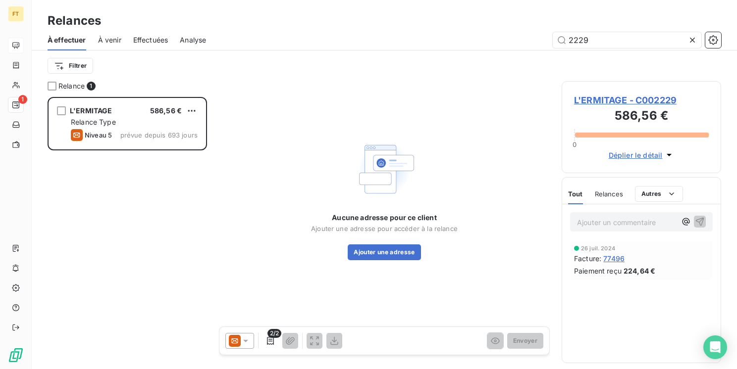
click at [228, 345] on div at bounding box center [239, 341] width 29 height 16
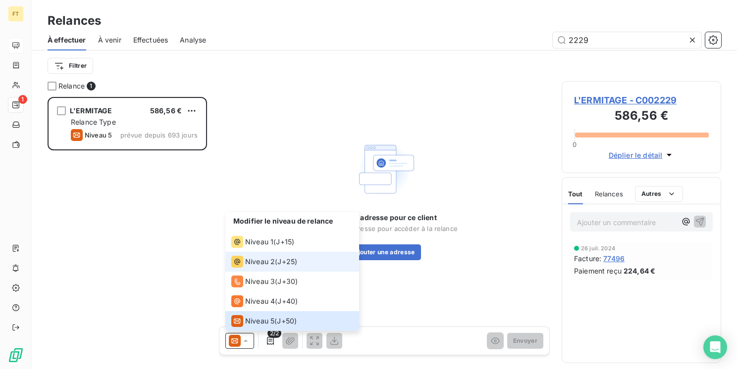
click at [273, 262] on span "Niveau 2" at bounding box center [260, 262] width 30 height 10
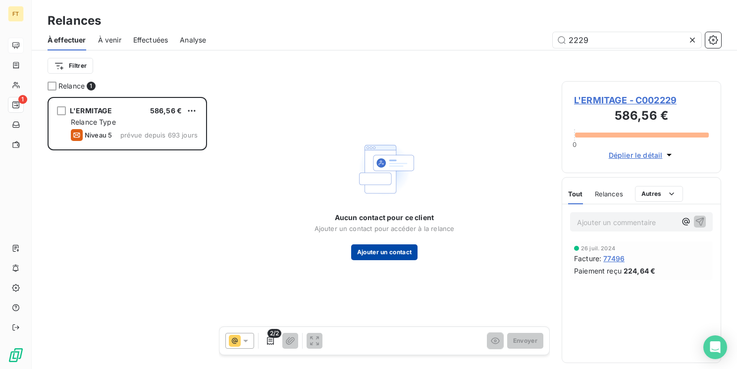
click at [378, 256] on button "Ajouter un contact" at bounding box center [384, 253] width 67 height 16
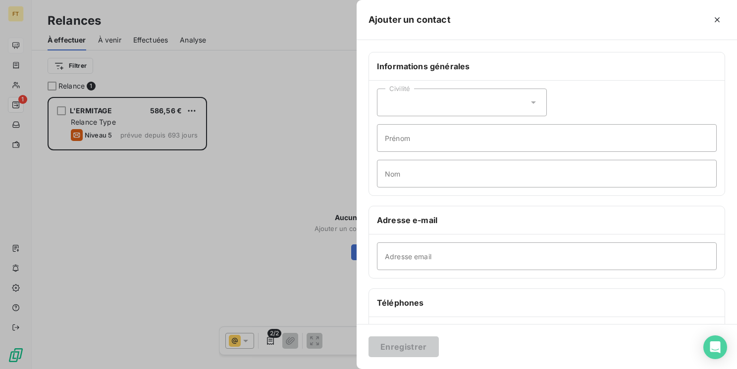
click at [168, 221] on div at bounding box center [368, 184] width 737 height 369
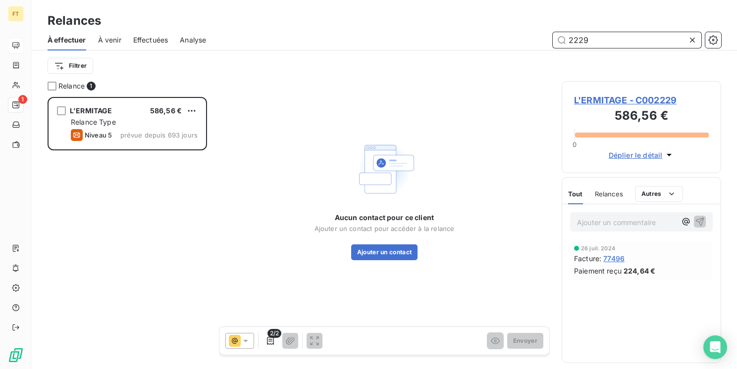
drag, startPoint x: 613, startPoint y: 41, endPoint x: 513, endPoint y: 39, distance: 100.5
click at [553, 39] on input "2229" at bounding box center [626, 40] width 149 height 16
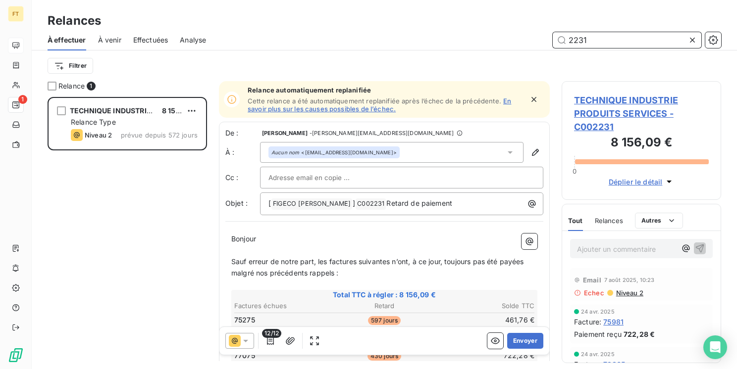
scroll to position [265, 151]
click at [436, 249] on p "﻿" at bounding box center [384, 250] width 306 height 11
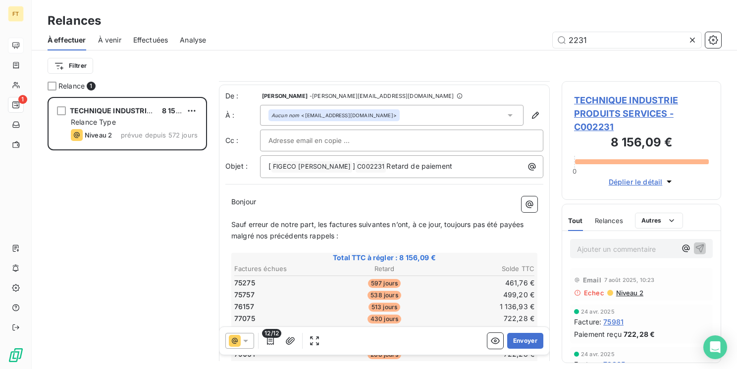
scroll to position [0, 0]
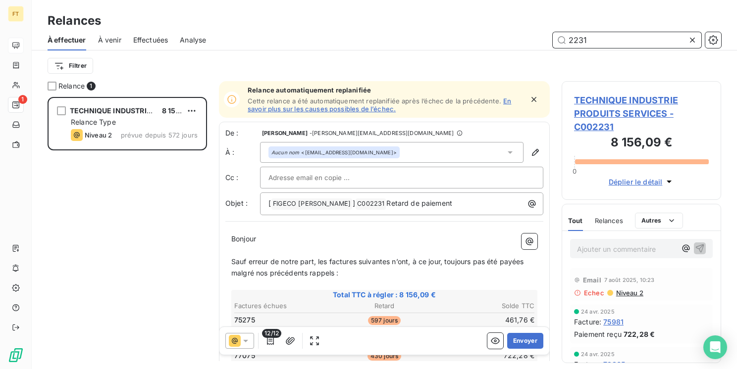
drag, startPoint x: 606, startPoint y: 40, endPoint x: 581, endPoint y: 43, distance: 24.9
click at [581, 43] on input "2231" at bounding box center [626, 40] width 149 height 16
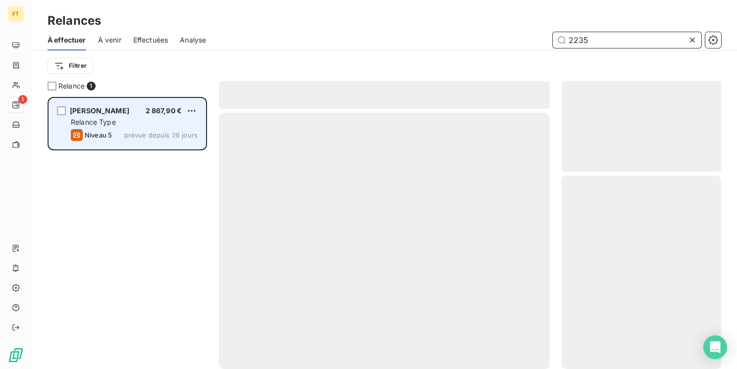
scroll to position [265, 151]
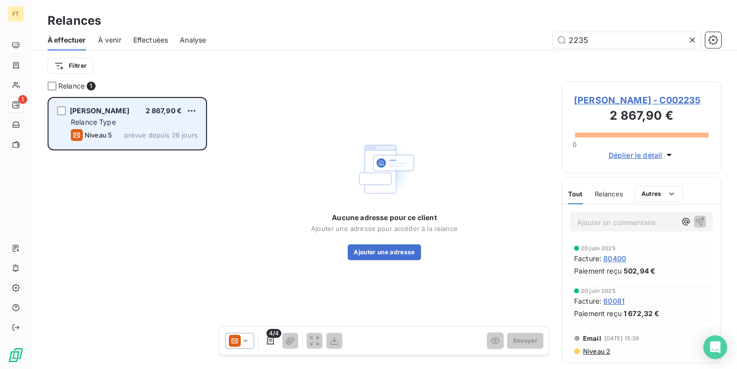
click at [152, 122] on div "Relance Type" at bounding box center [134, 122] width 127 height 10
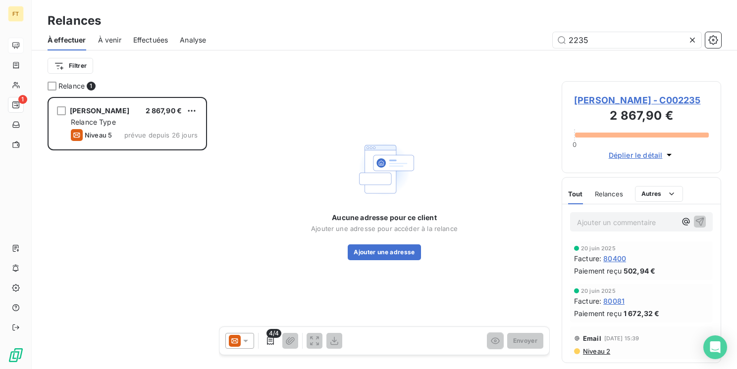
click at [252, 346] on div at bounding box center [239, 341] width 29 height 16
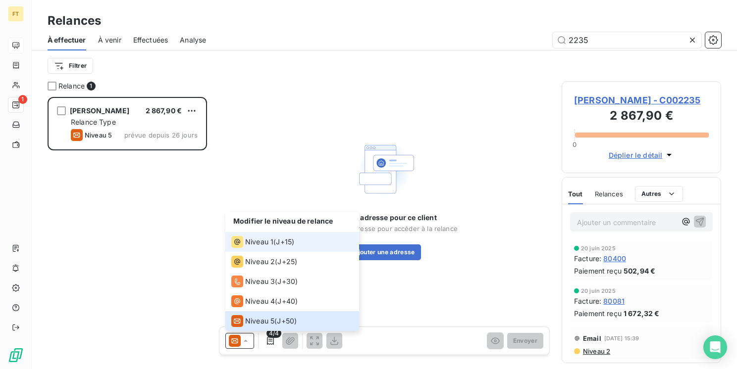
click at [255, 247] on span "Niveau 1" at bounding box center [259, 242] width 28 height 10
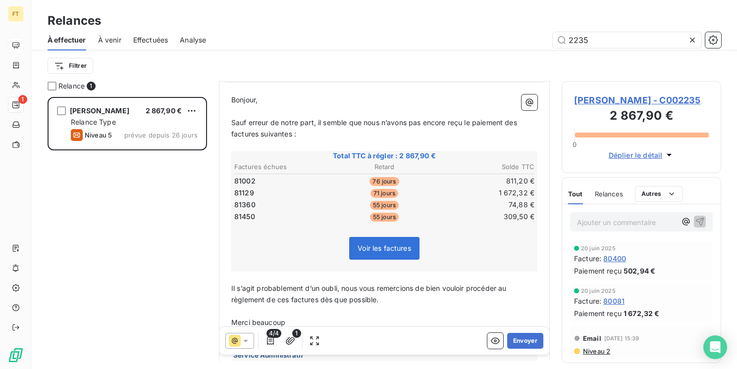
scroll to position [137, 0]
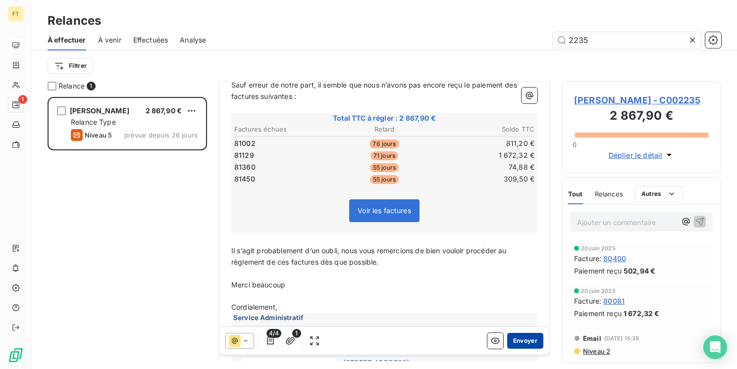
click at [515, 343] on button "Envoyer" at bounding box center [525, 341] width 36 height 16
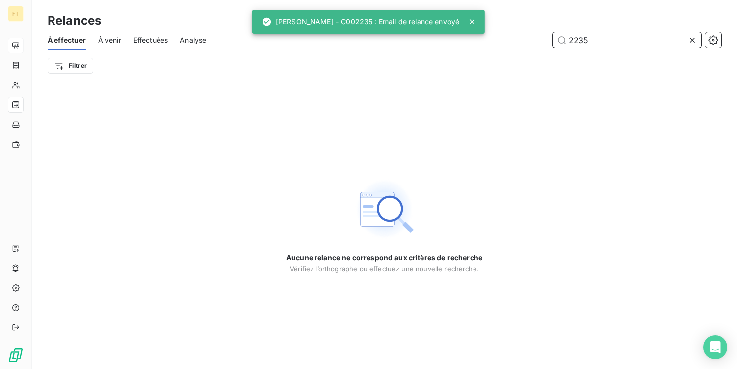
drag, startPoint x: 597, startPoint y: 41, endPoint x: 582, endPoint y: 40, distance: 14.9
click at [582, 40] on input "2235" at bounding box center [626, 40] width 149 height 16
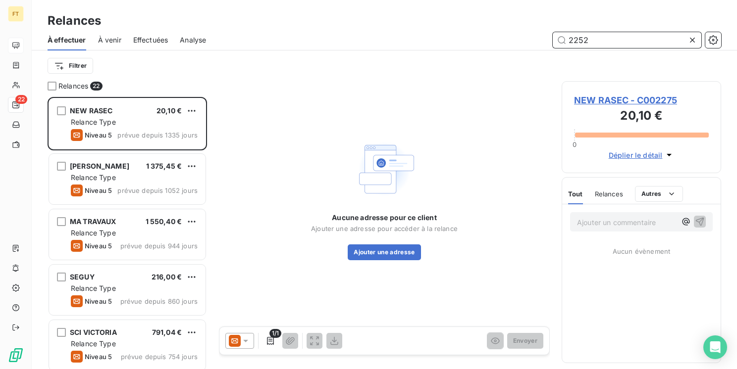
scroll to position [265, 151]
type input "2252"
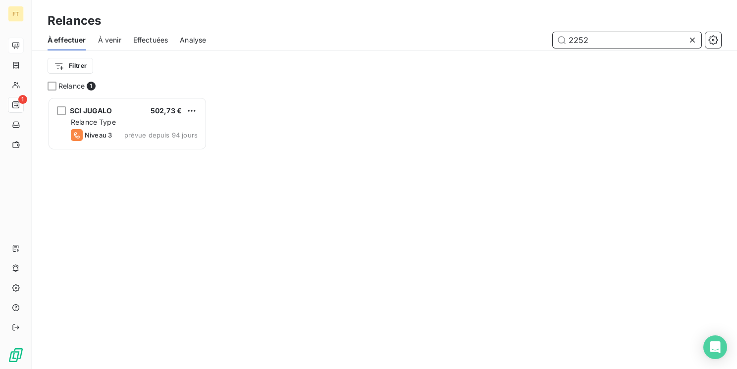
scroll to position [265, 151]
